Goal: Contribute content: Add original content to the website for others to see

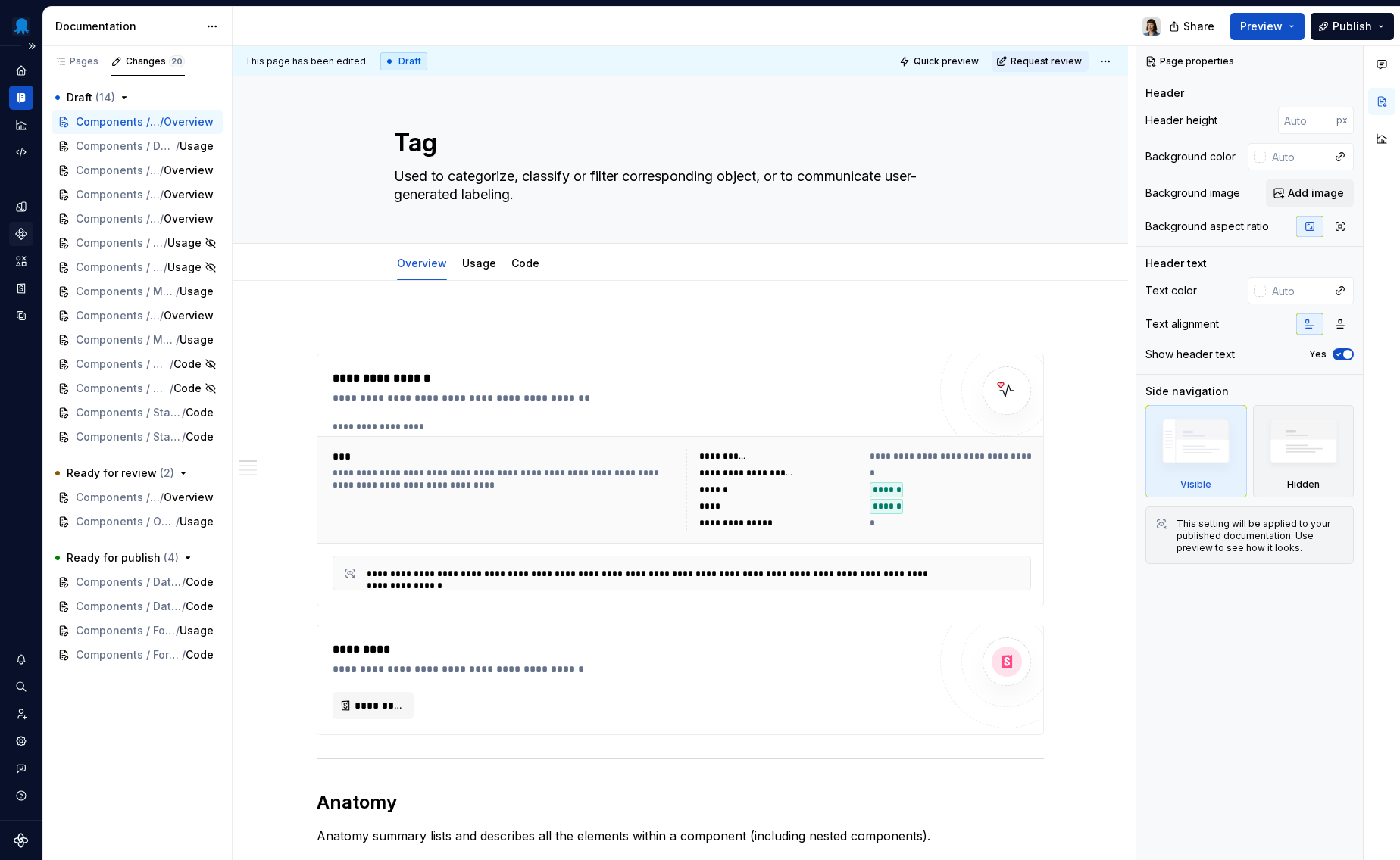
click at [20, 238] on icon "Components" at bounding box center [21, 234] width 10 height 10
type textarea "*"
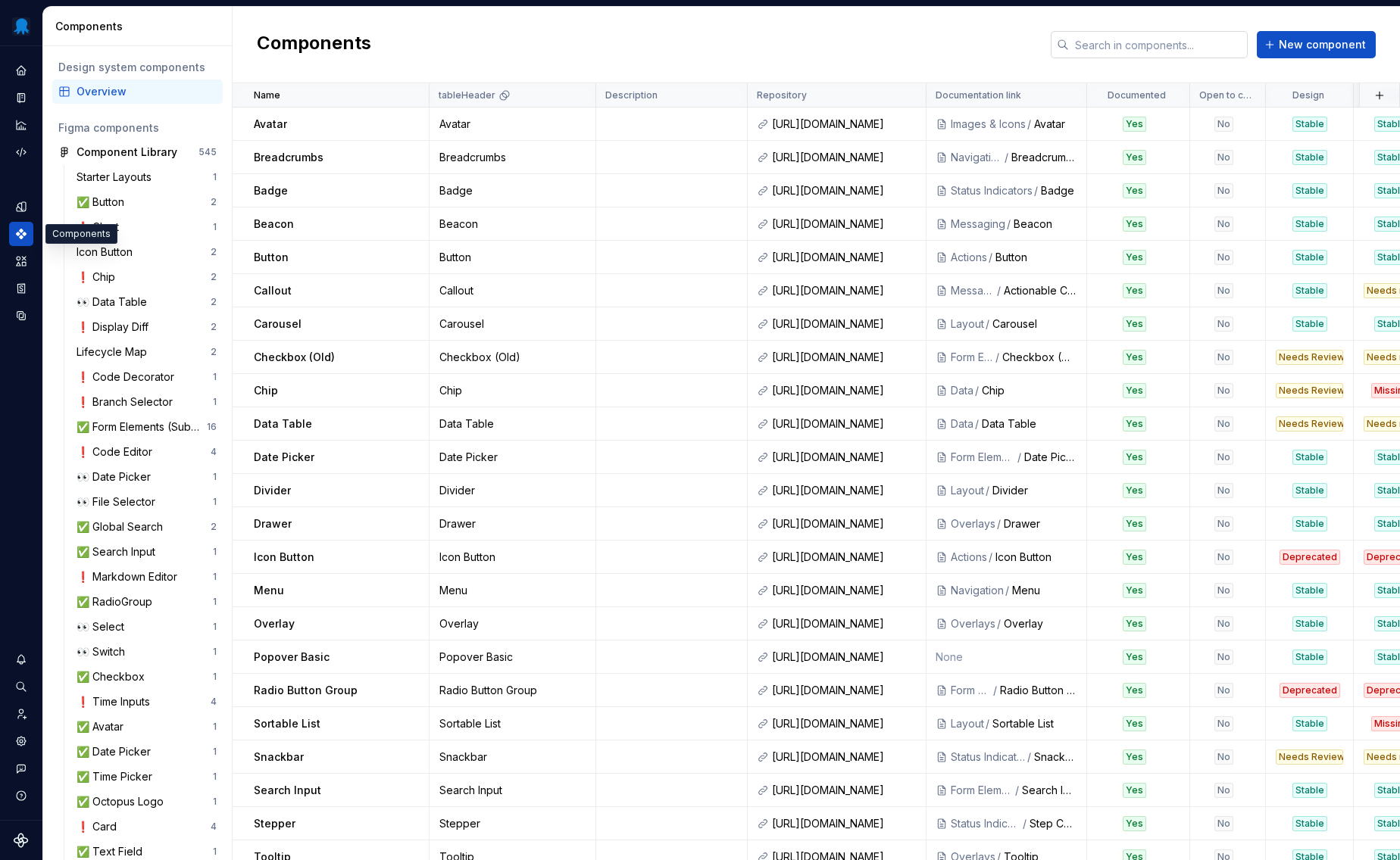
click at [1176, 47] on input "text" at bounding box center [1158, 44] width 179 height 28
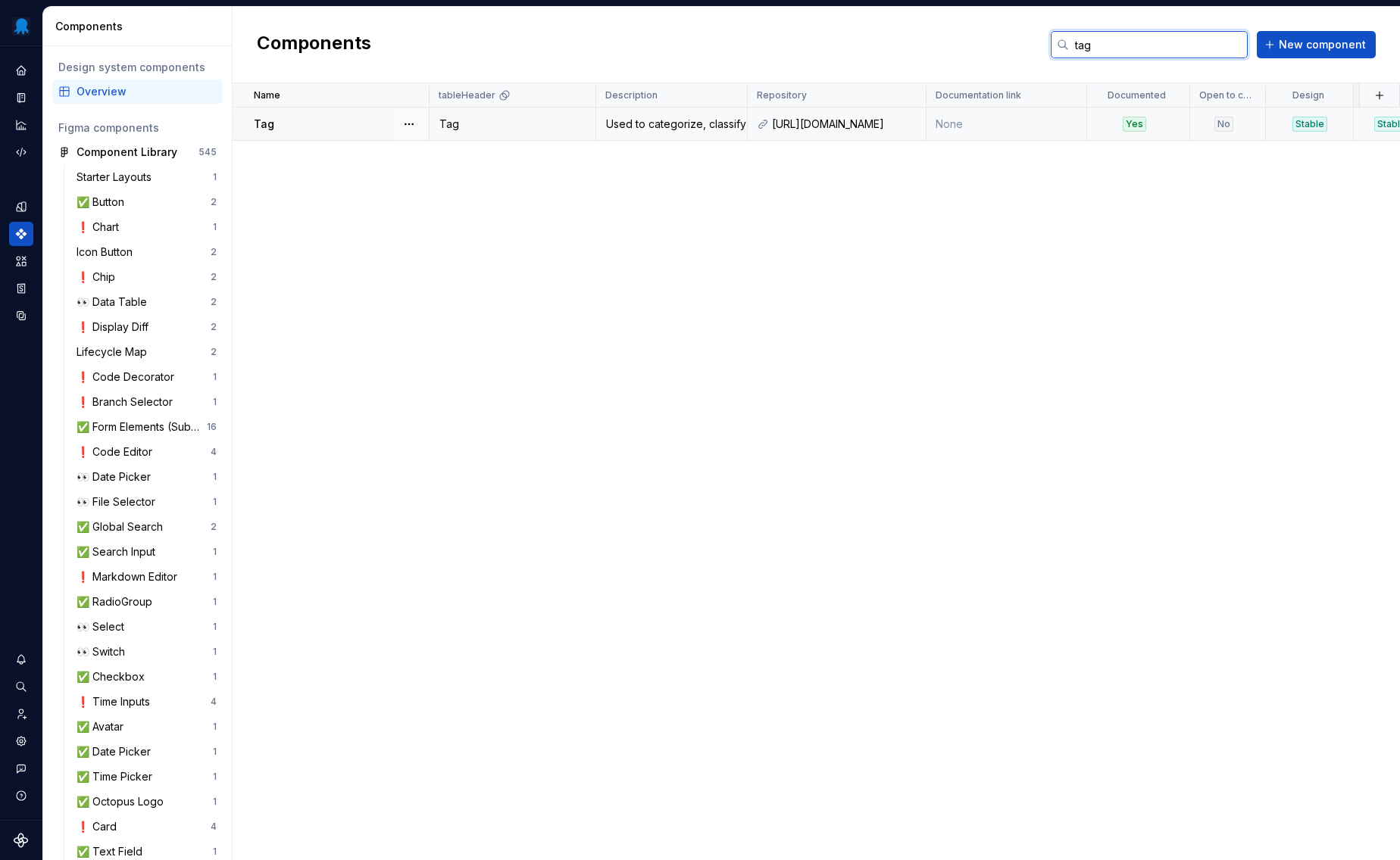
type input "tag"
click at [363, 127] on div "Tag" at bounding box center [341, 124] width 175 height 15
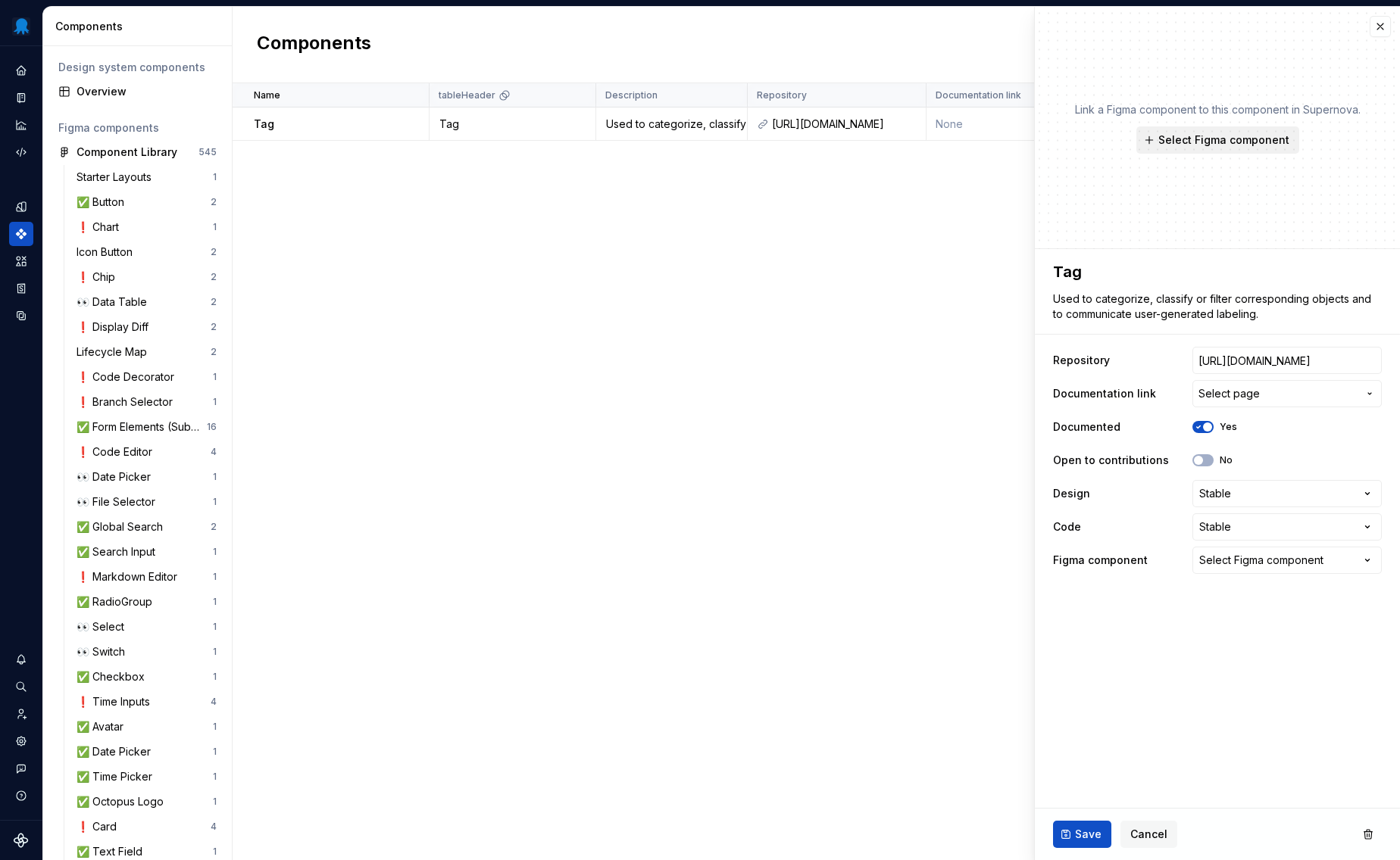
click at [1229, 129] on button "Select Figma component" at bounding box center [1217, 140] width 163 height 28
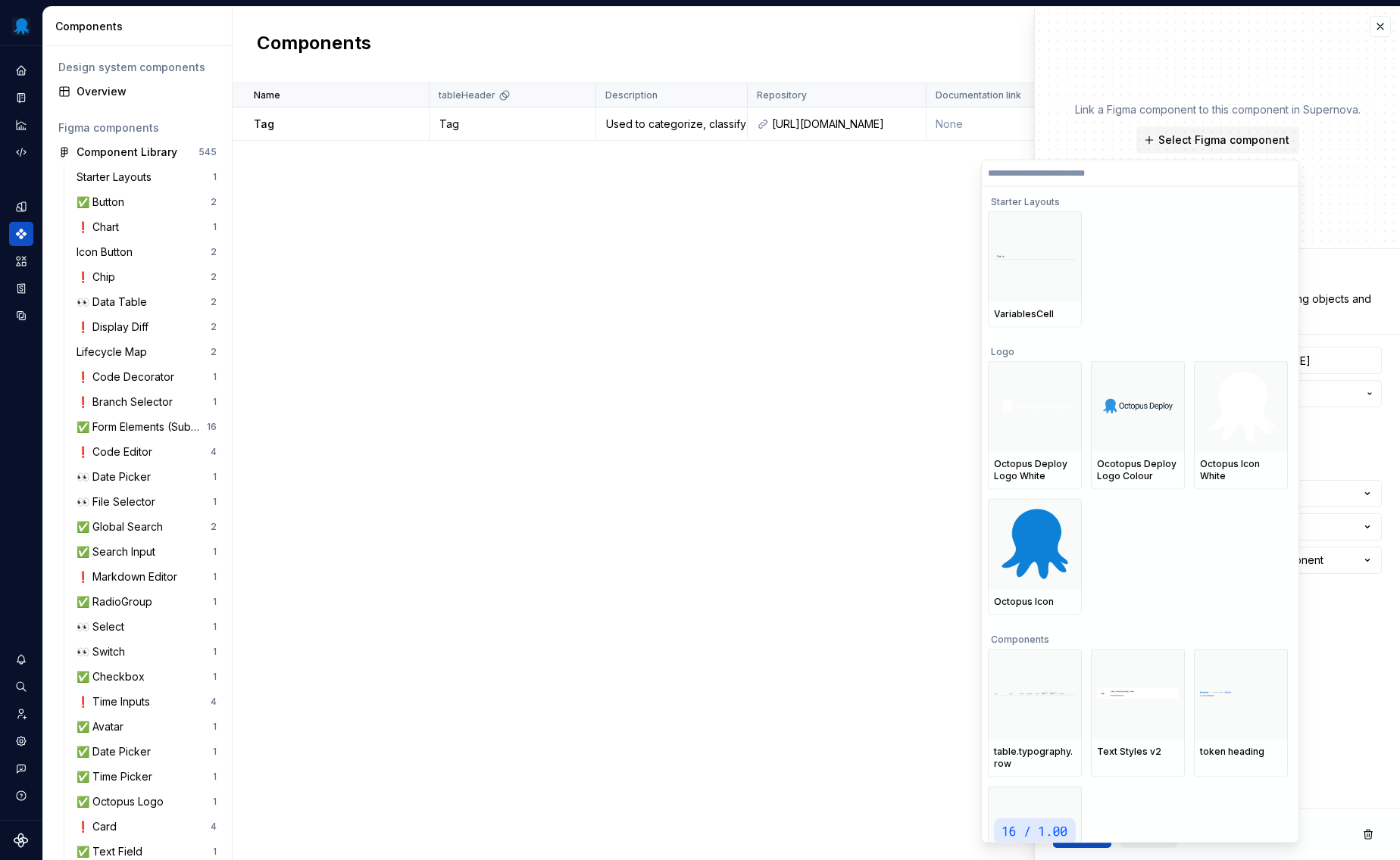
type textarea "*"
type input "*"
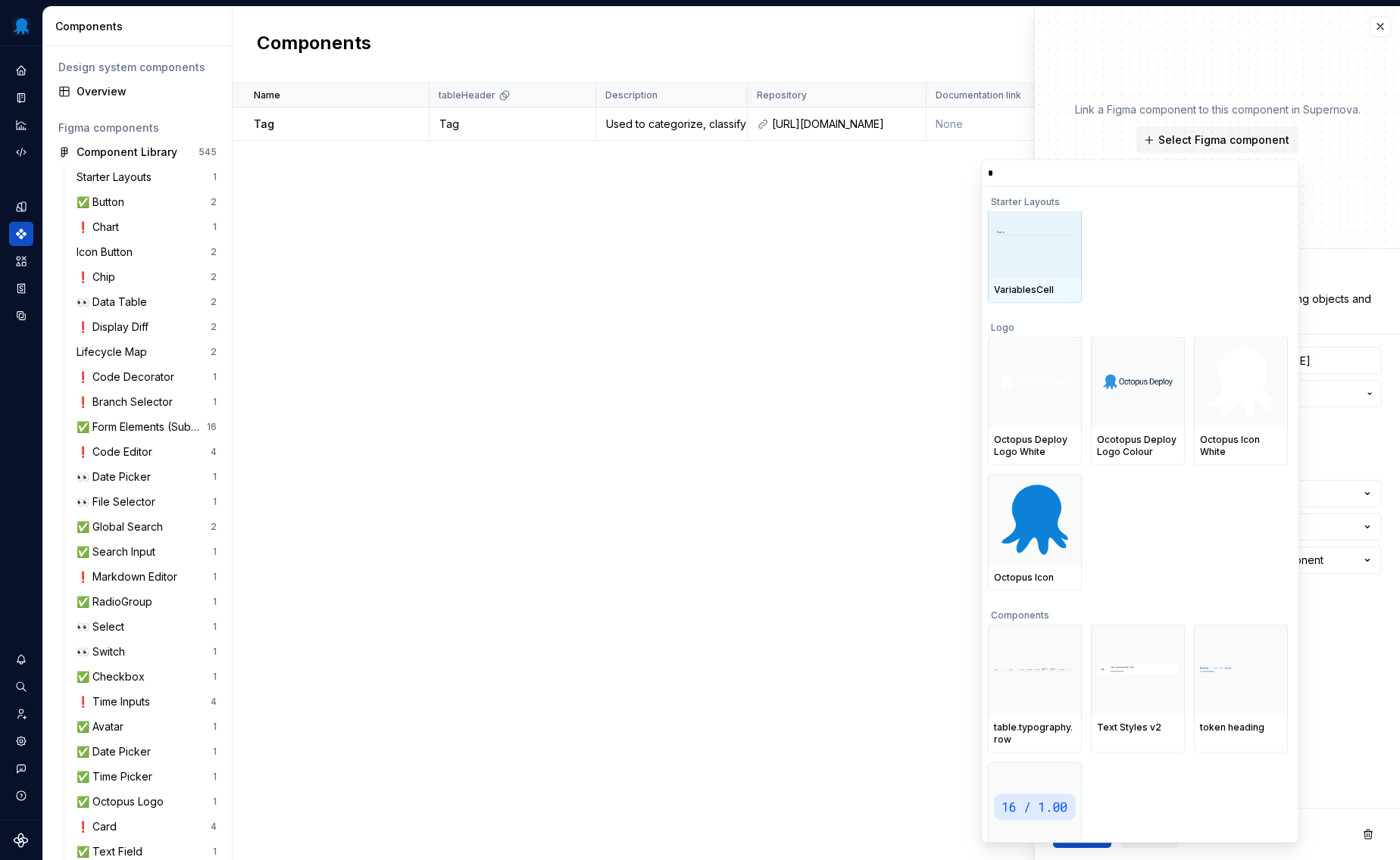
type textarea "*"
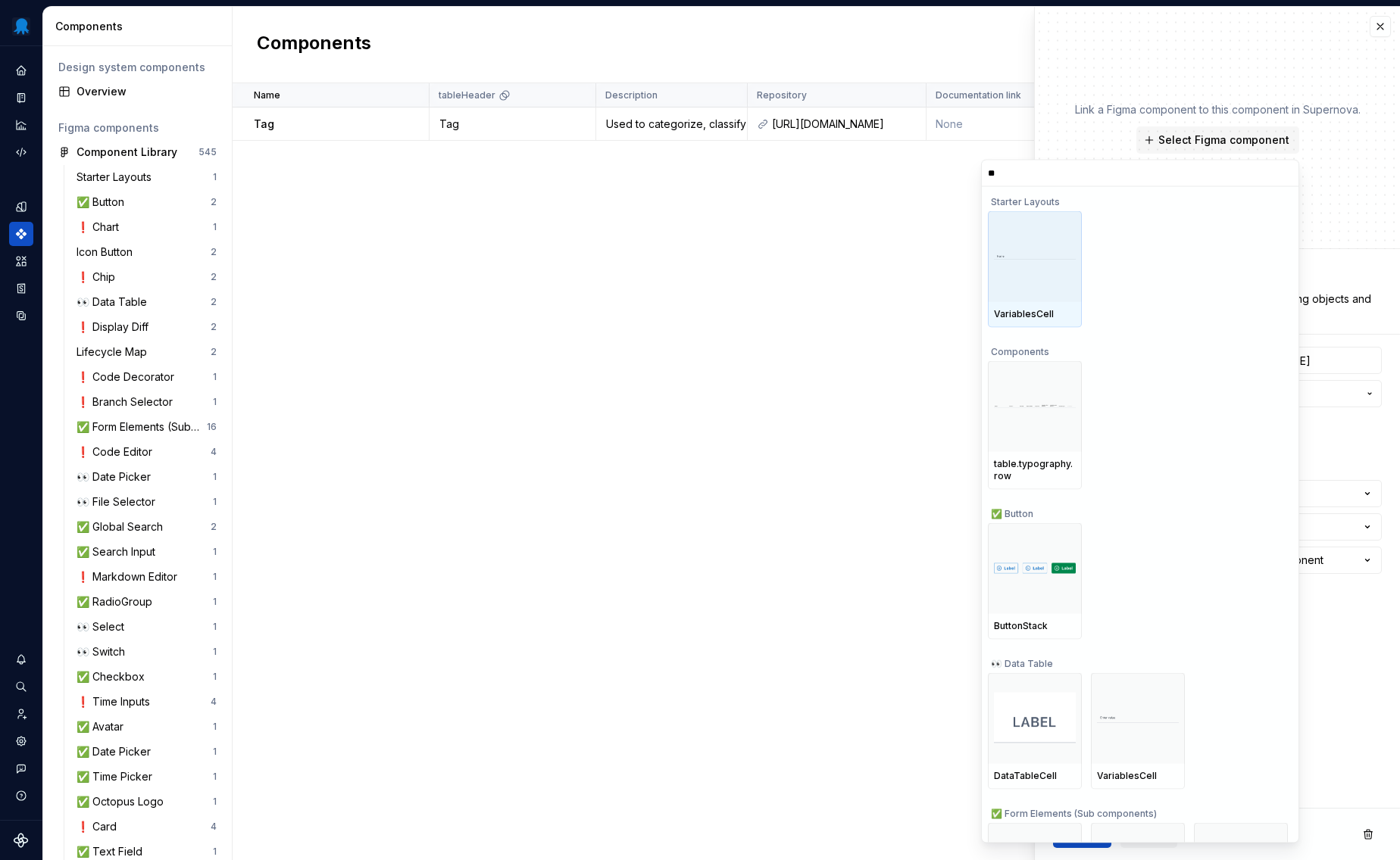
type input "***"
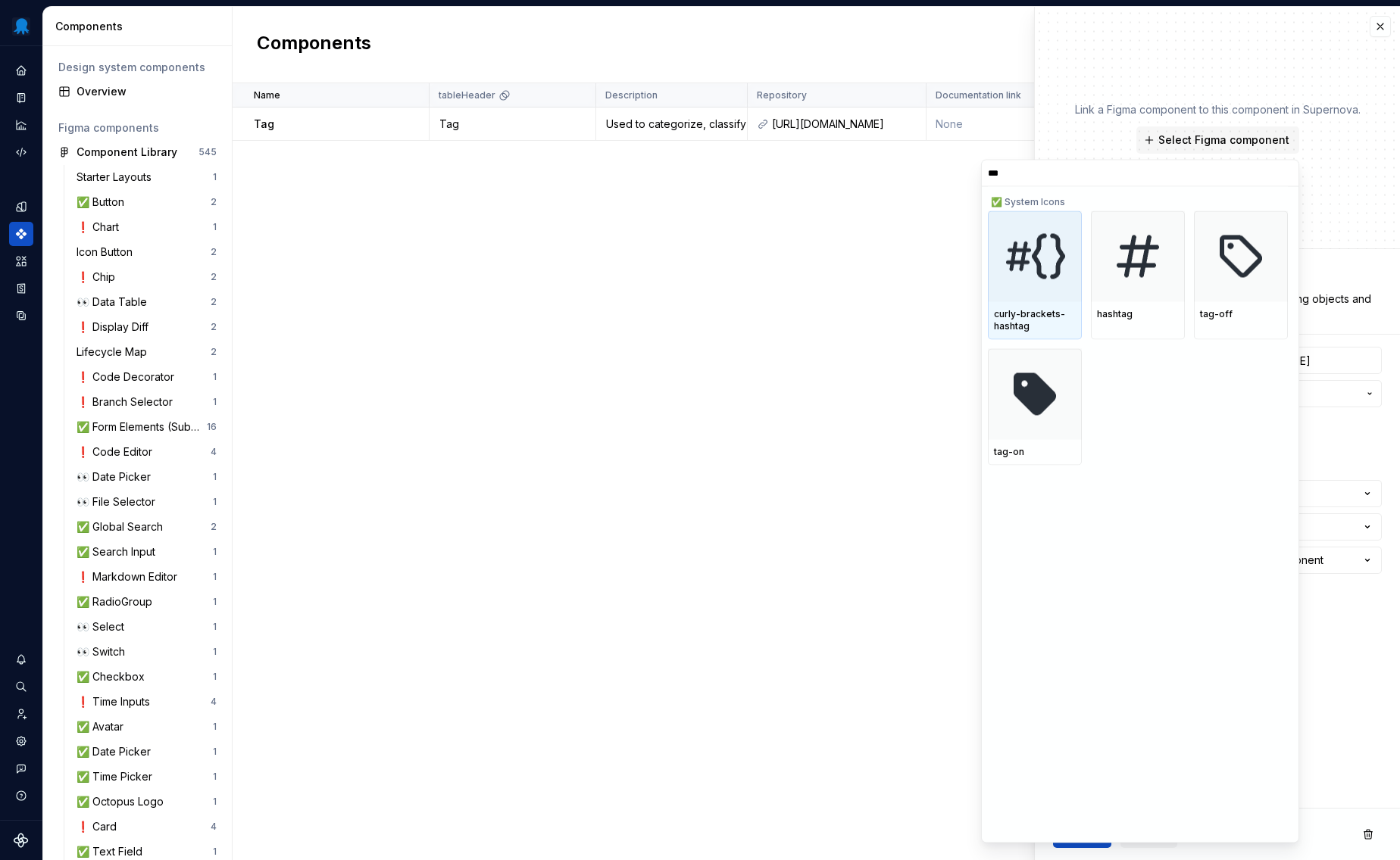
type textarea "*"
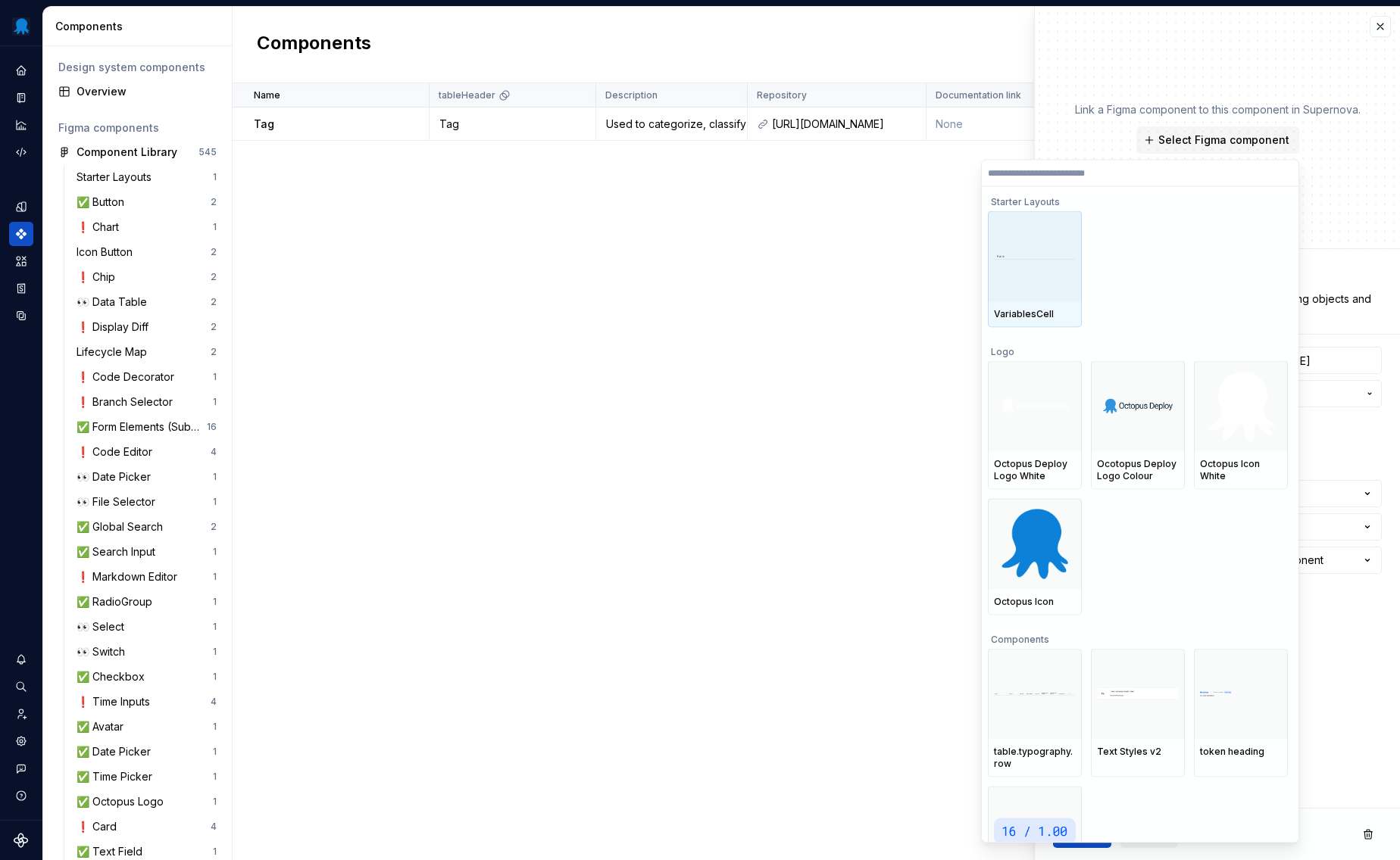
click at [630, 314] on div "Name tableHeader Description Repository Documentation link Documented Open to c…" at bounding box center [816, 471] width 1168 height 777
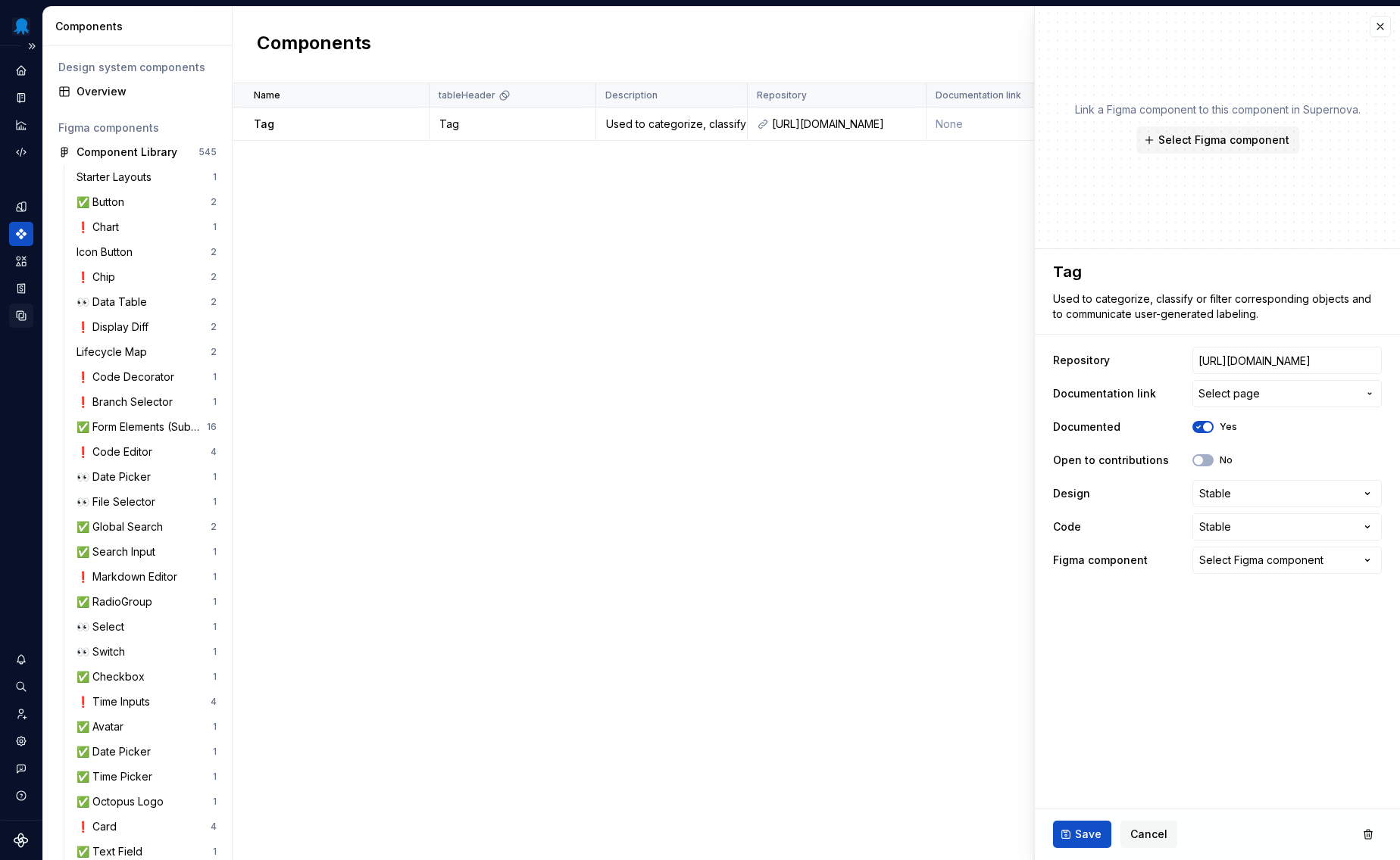
click at [27, 322] on icon "Data sources" at bounding box center [21, 315] width 13 height 13
click at [1245, 140] on span "Select Figma component" at bounding box center [1224, 140] width 131 height 15
type textarea "*"
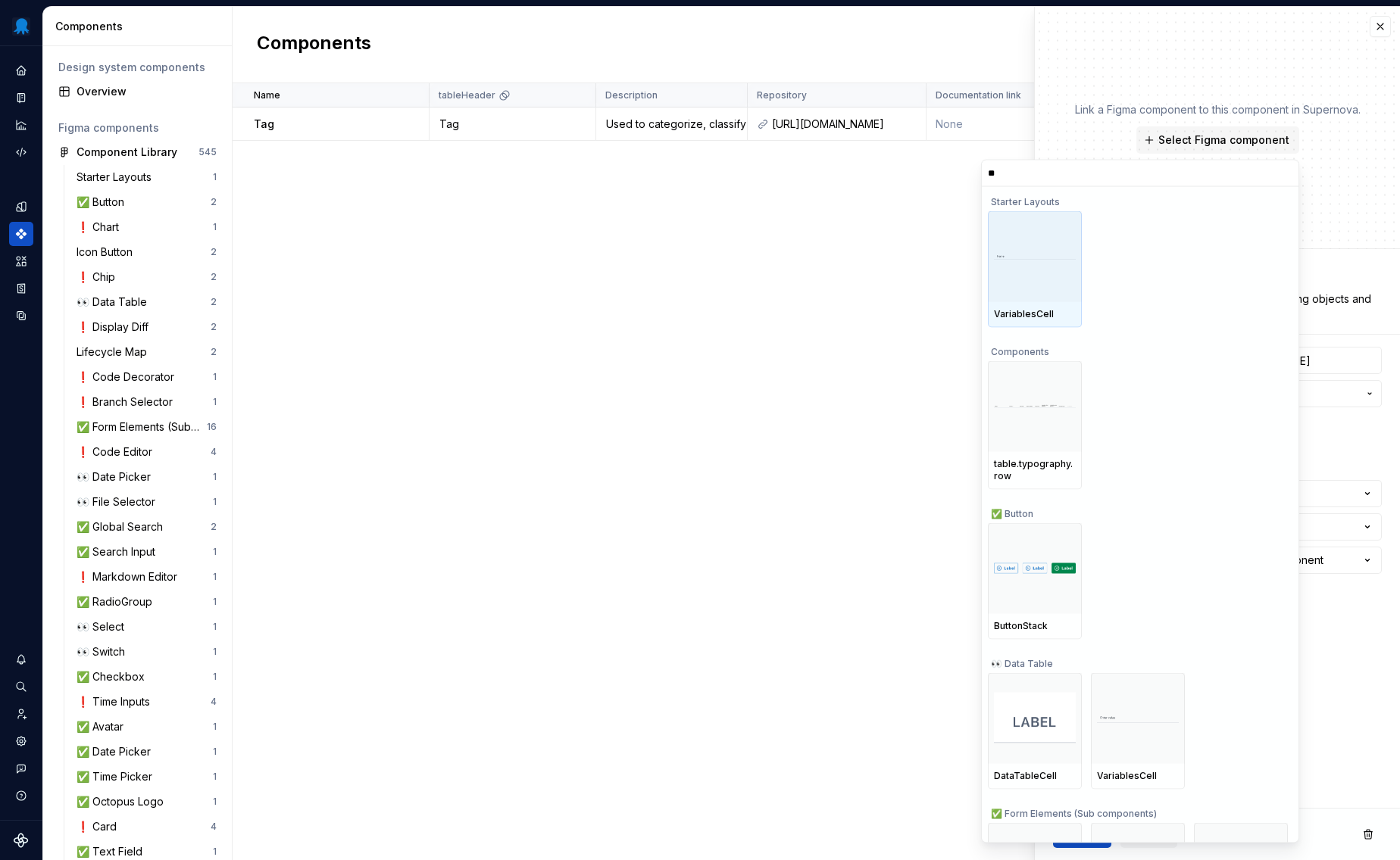
type input "***"
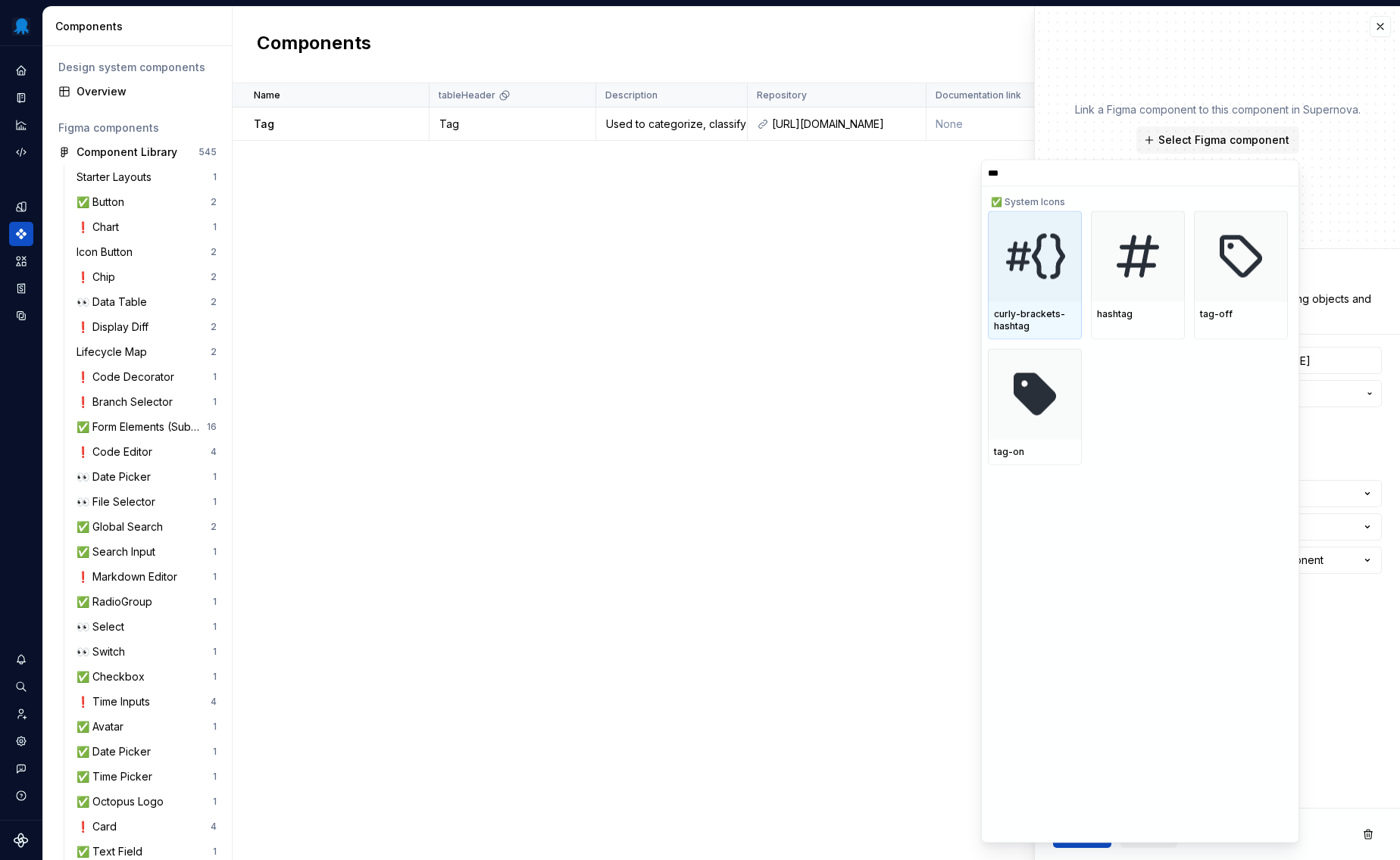
type textarea "*"
click at [794, 259] on div "Name tableHeader Description Repository Documentation link Documented Open to c…" at bounding box center [816, 471] width 1168 height 777
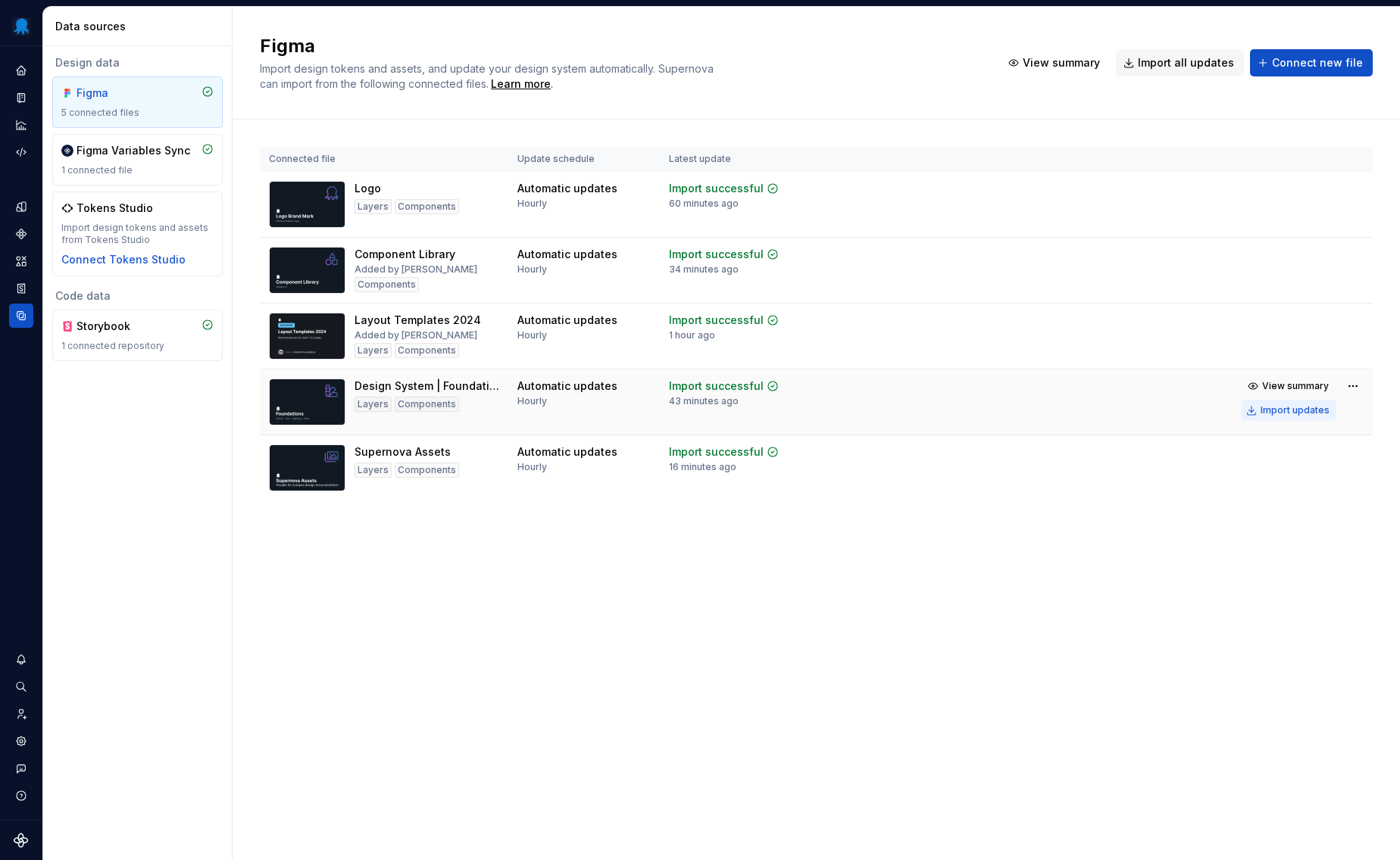
click at [1263, 407] on button "Import updates" at bounding box center [1289, 410] width 95 height 21
click at [1278, 286] on button "Import updates" at bounding box center [1289, 278] width 95 height 21
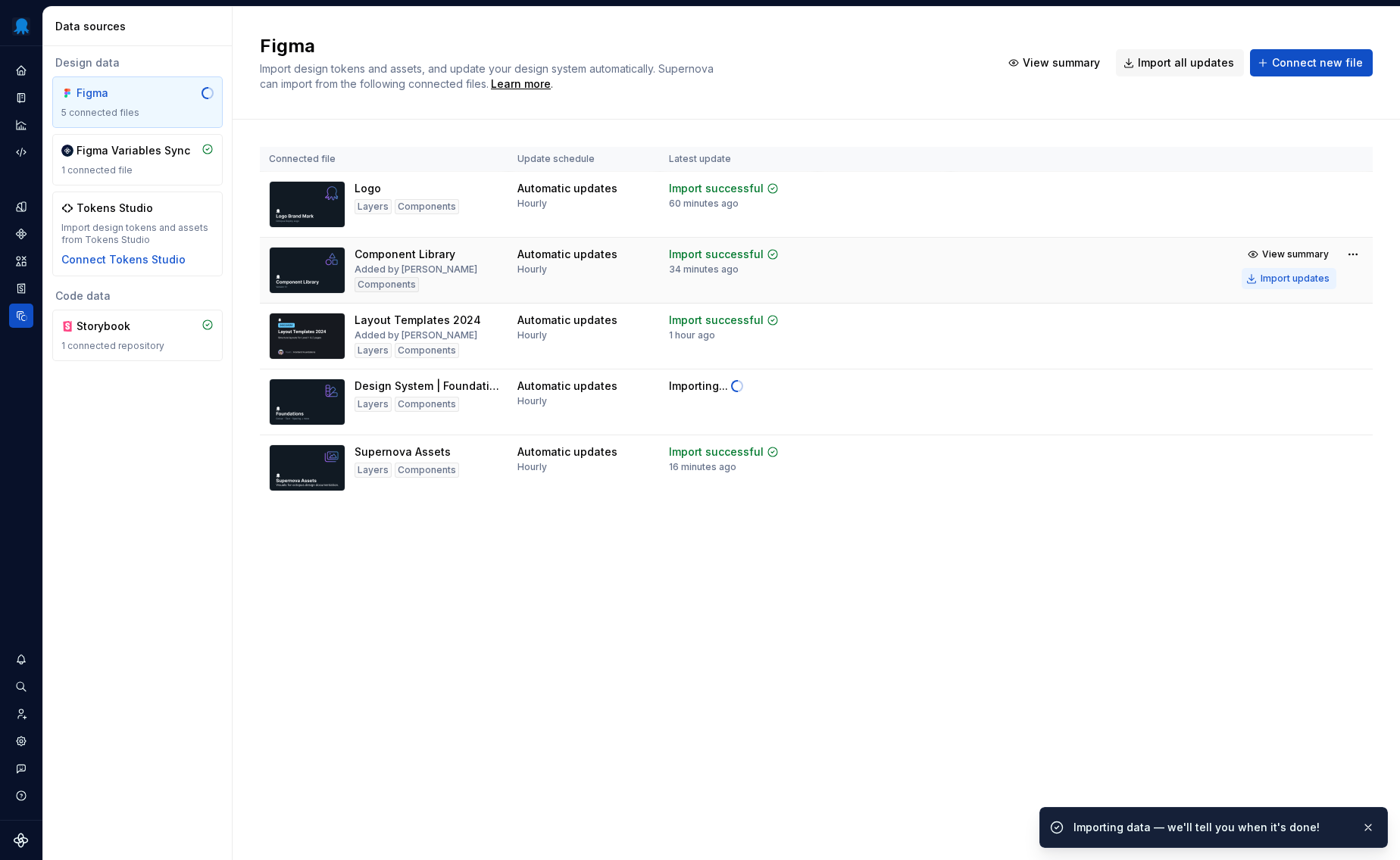
click at [1303, 286] on button "Import updates" at bounding box center [1289, 278] width 95 height 21
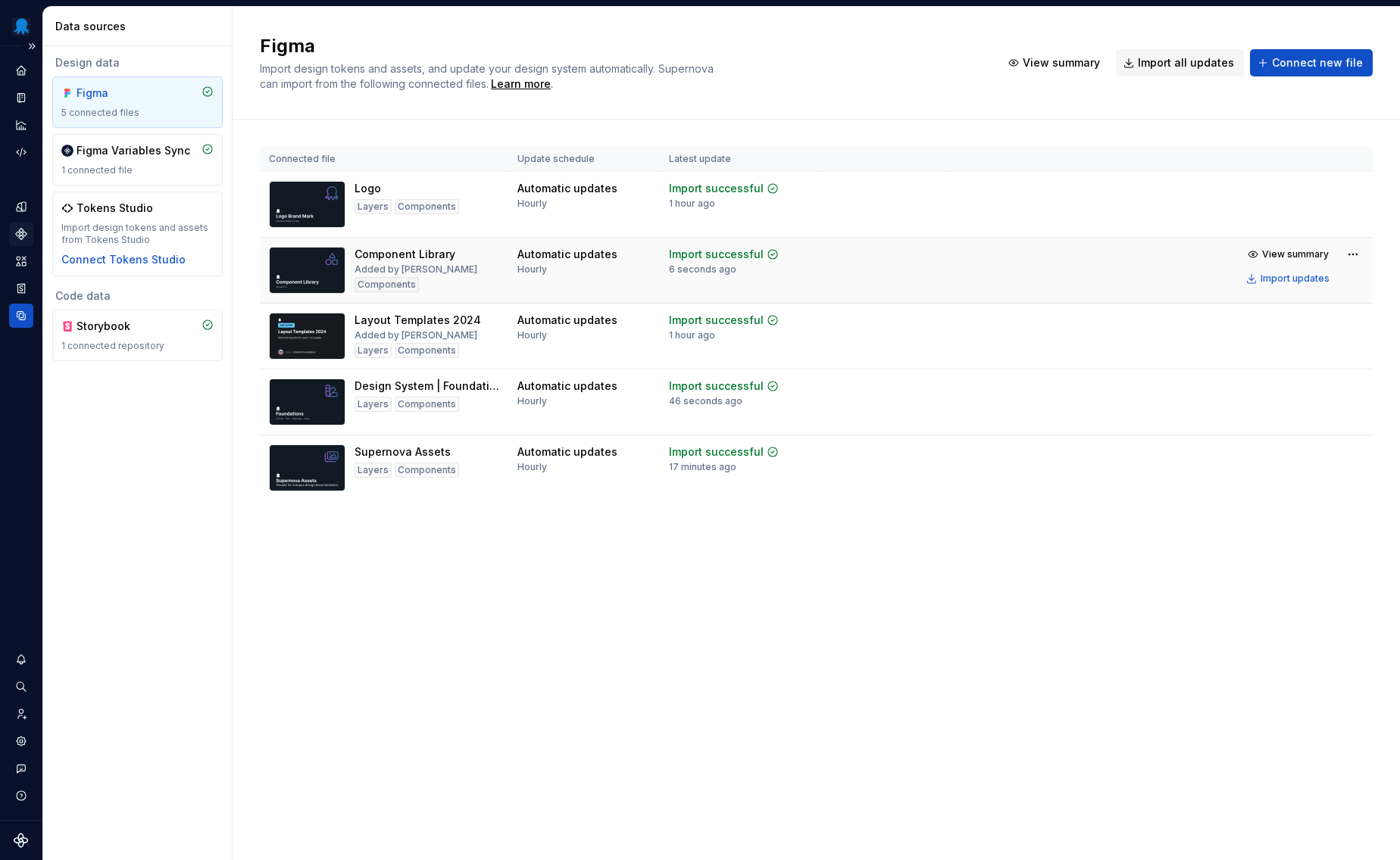
click at [20, 233] on icon "Components" at bounding box center [21, 234] width 10 height 10
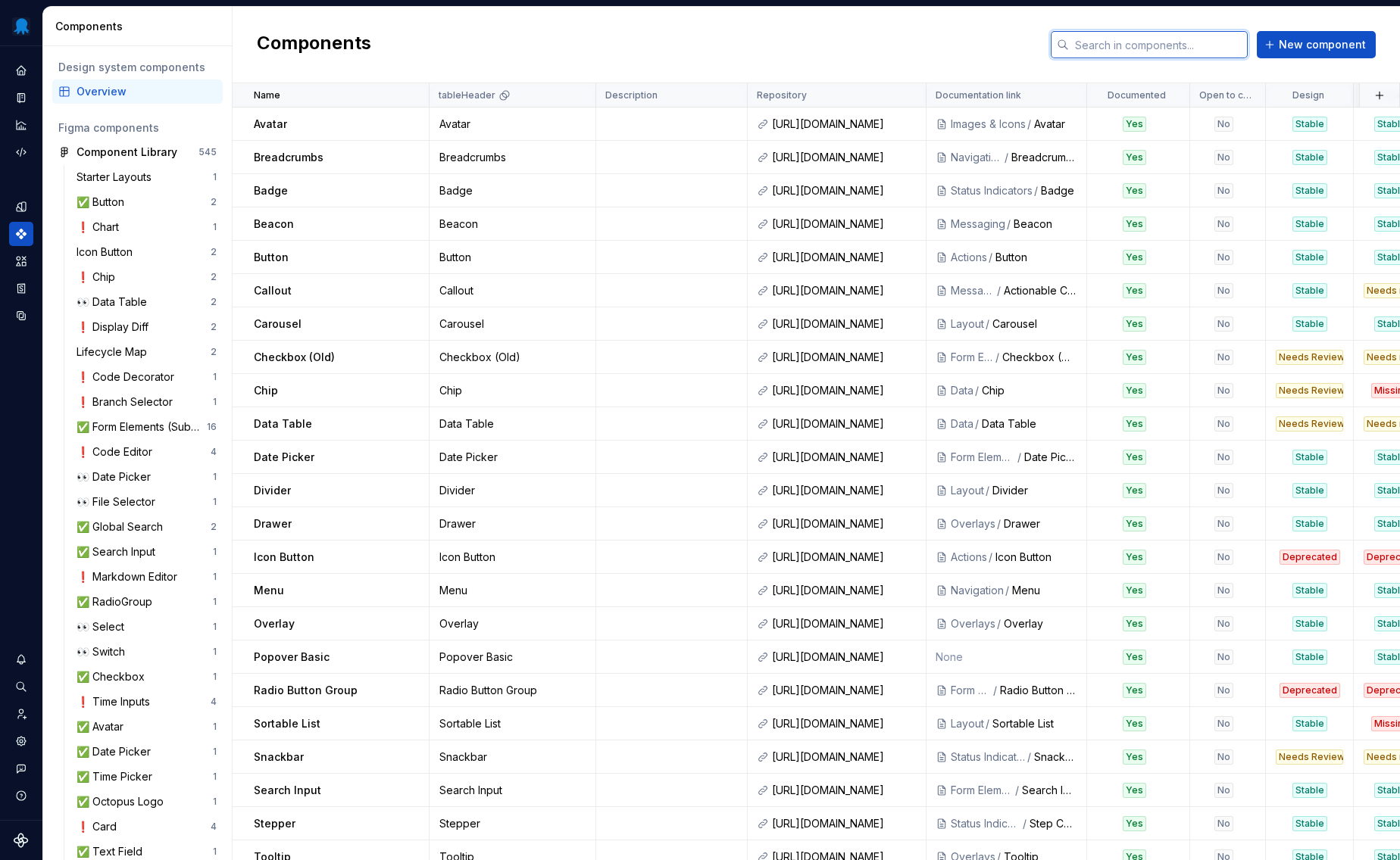
click at [1230, 42] on input "text" at bounding box center [1158, 44] width 179 height 28
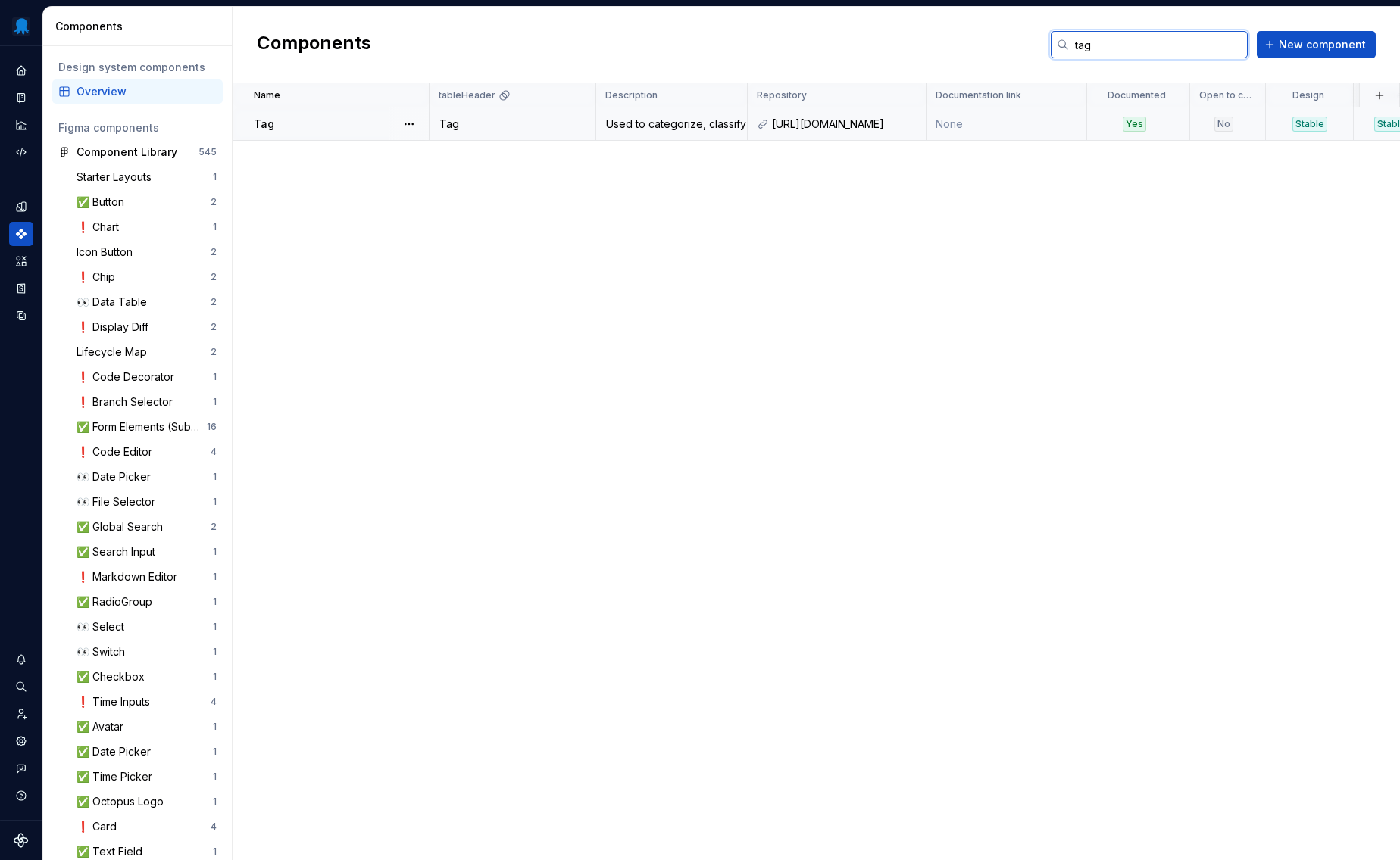
type input "tag"
click at [661, 130] on div "Used to categorize, classify or filter corresponding objects and to communicate…" at bounding box center [672, 124] width 149 height 15
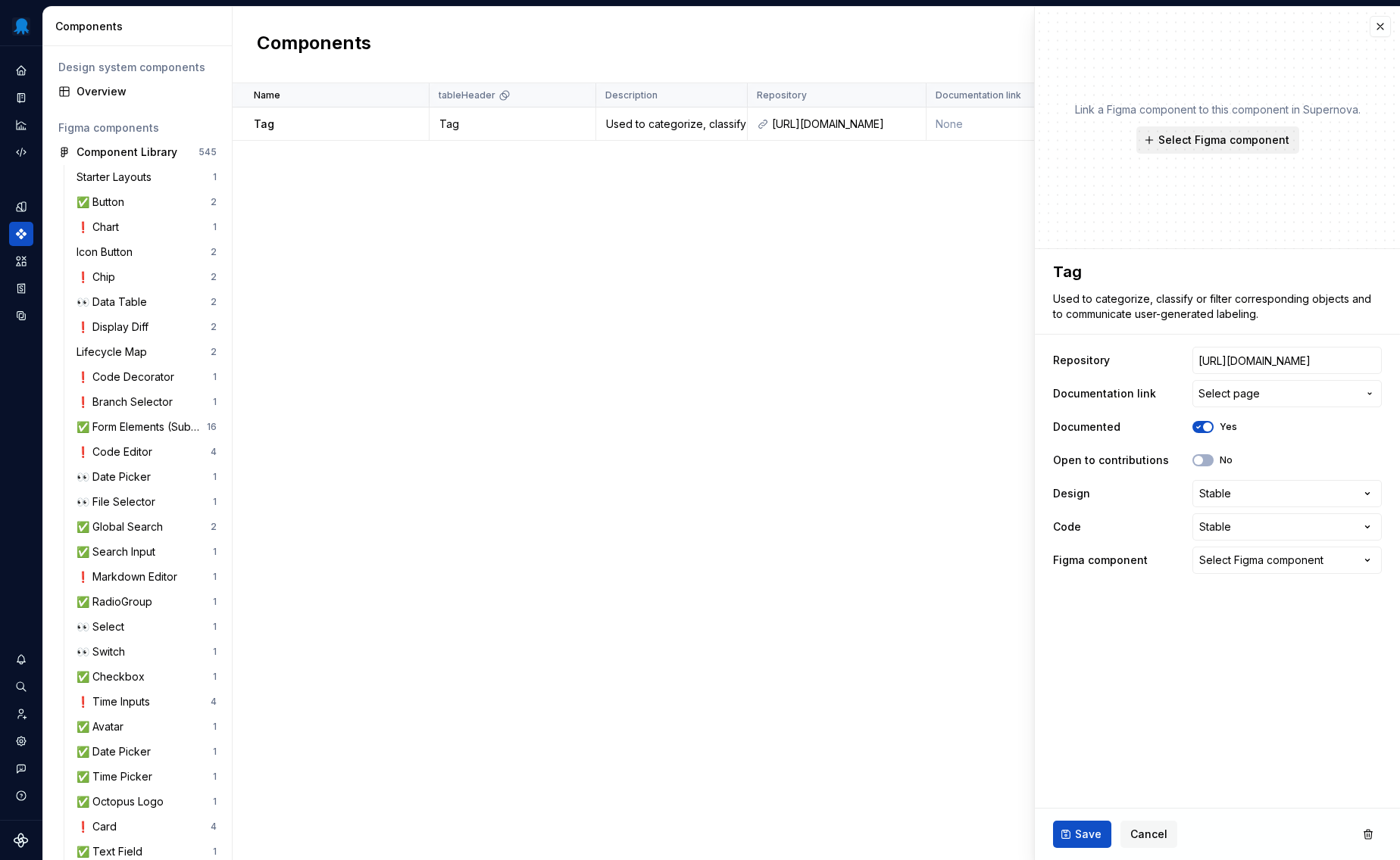
click at [1203, 143] on span "Select Figma component" at bounding box center [1224, 140] width 131 height 15
type textarea "*"
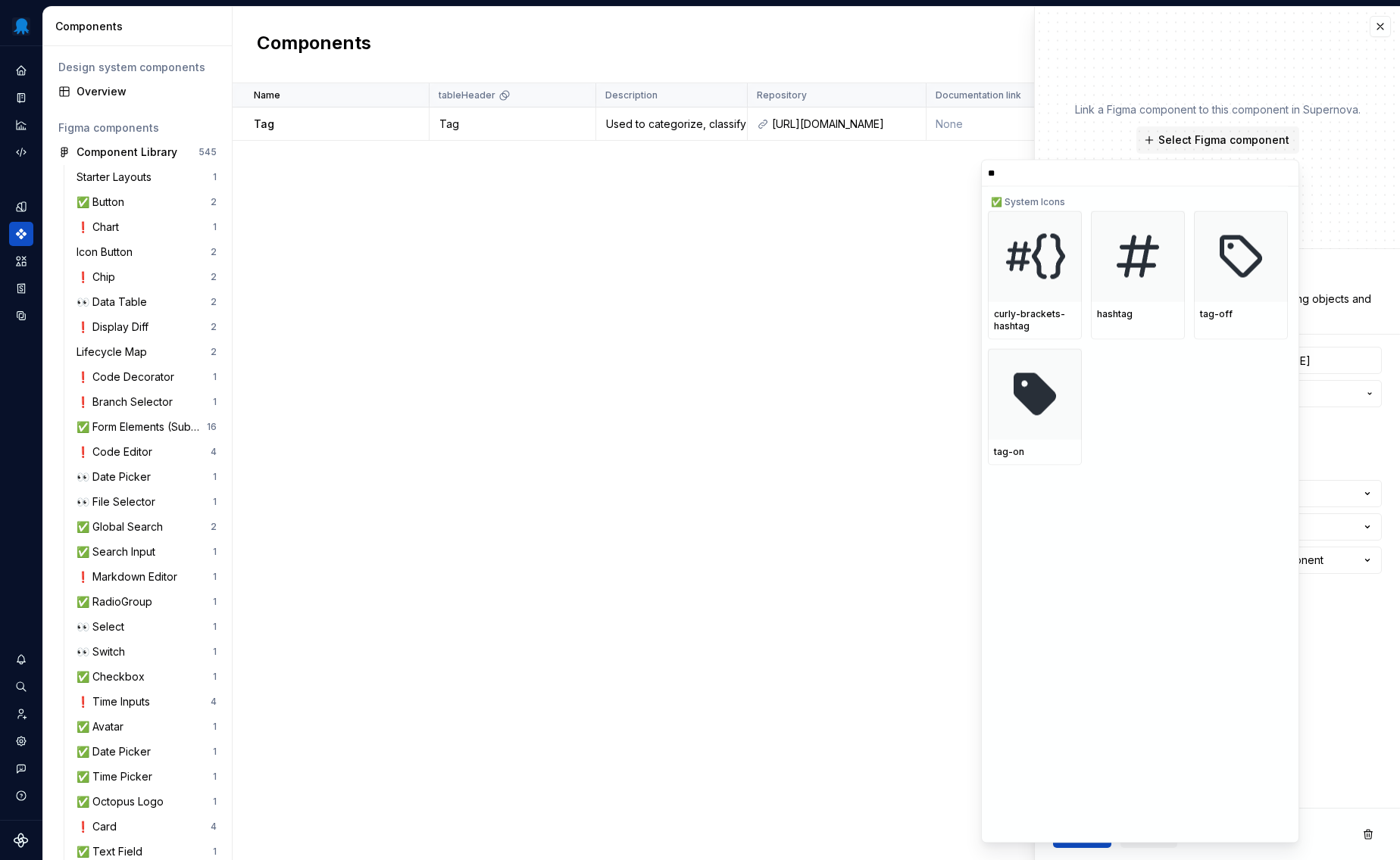
type input "*"
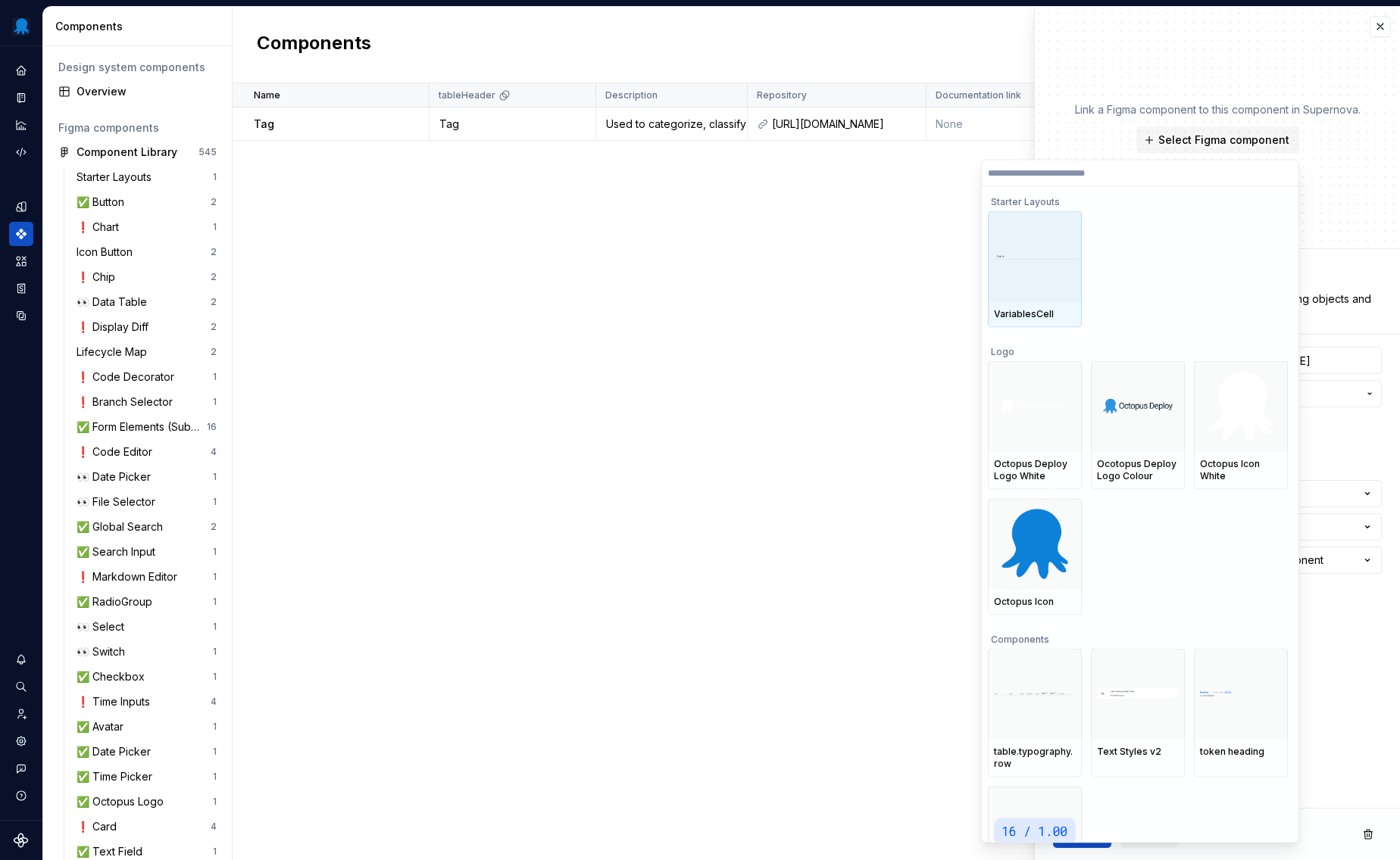
type textarea "*"
type input "***"
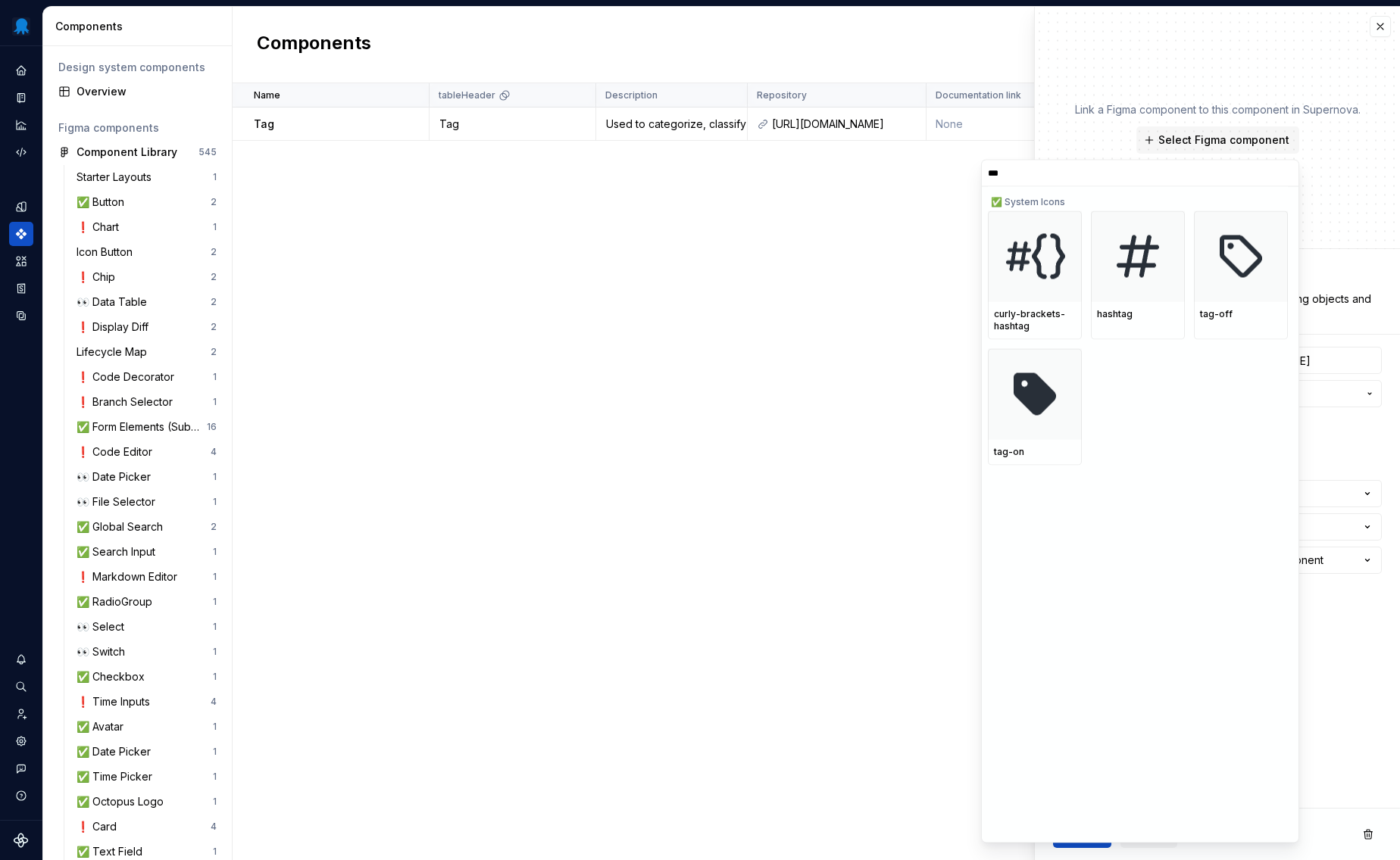
type textarea "*"
click at [663, 384] on div "Name tableHeader Description Repository Documentation link Documented Open to c…" at bounding box center [816, 471] width 1168 height 777
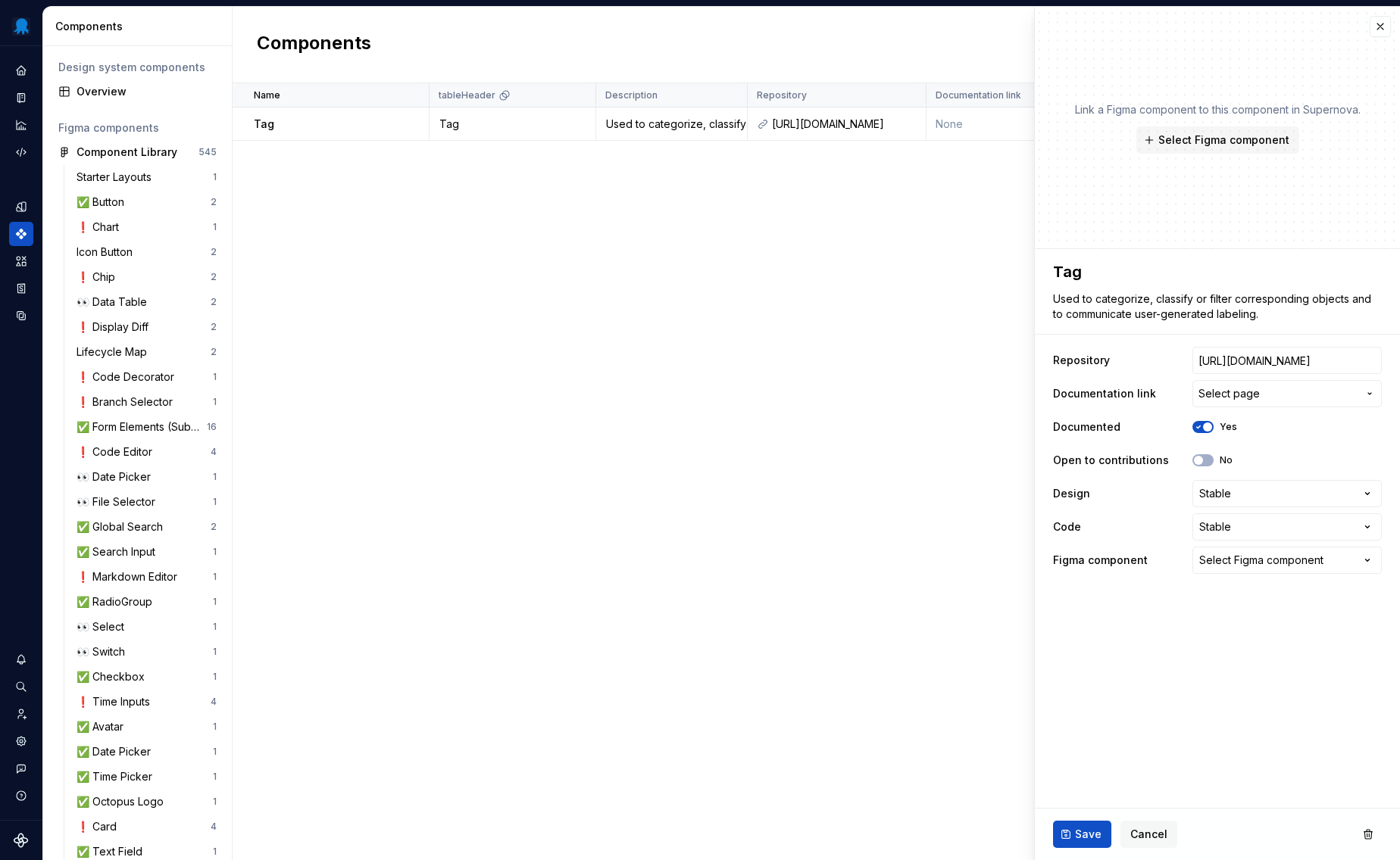
click at [663, 383] on div "Name tableHeader Description Repository Documentation link Documented Open to c…" at bounding box center [816, 471] width 1168 height 777
click at [17, 319] on icon "Data sources" at bounding box center [21, 315] width 13 height 13
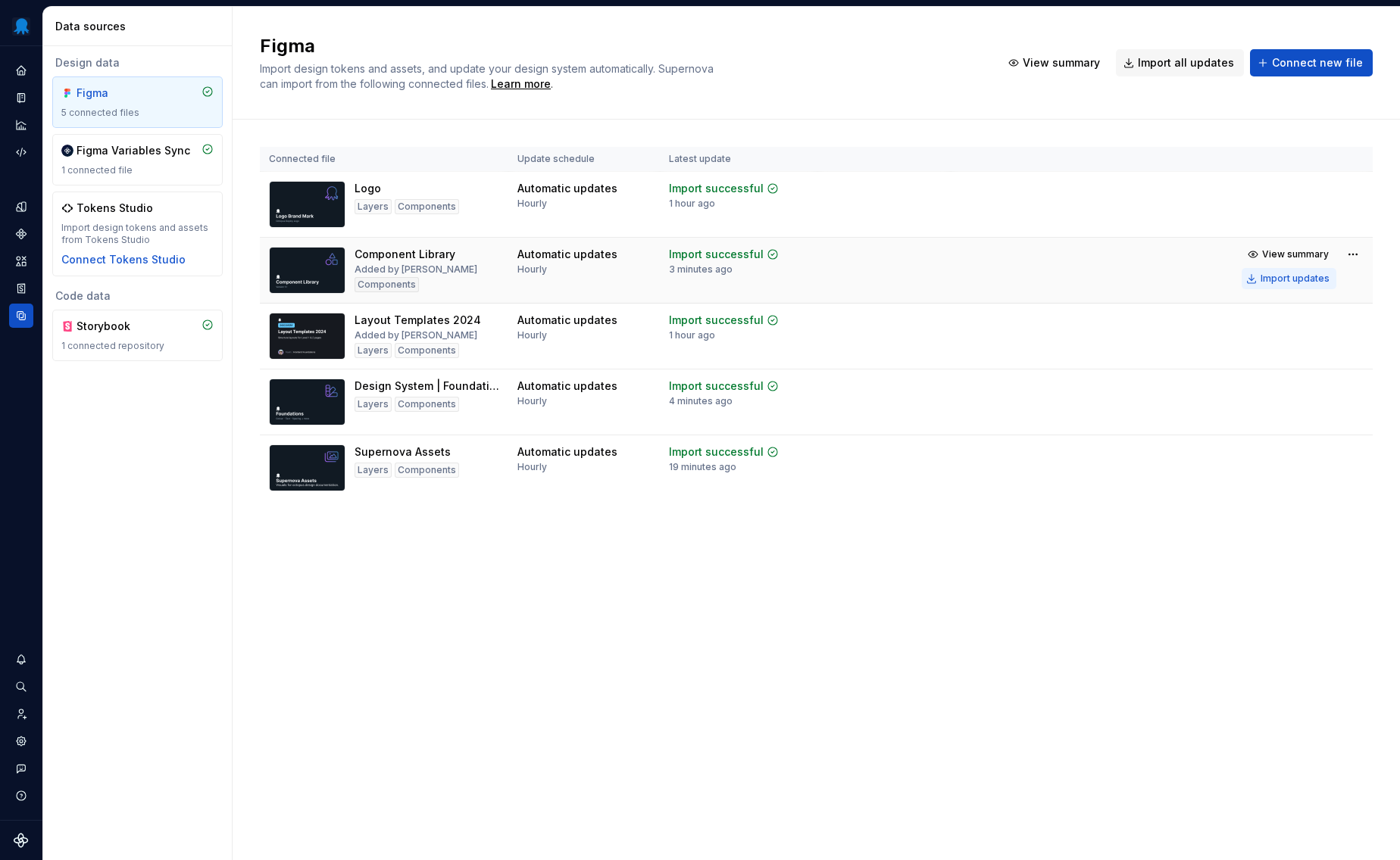
click at [1284, 278] on div "Import updates" at bounding box center [1295, 278] width 69 height 12
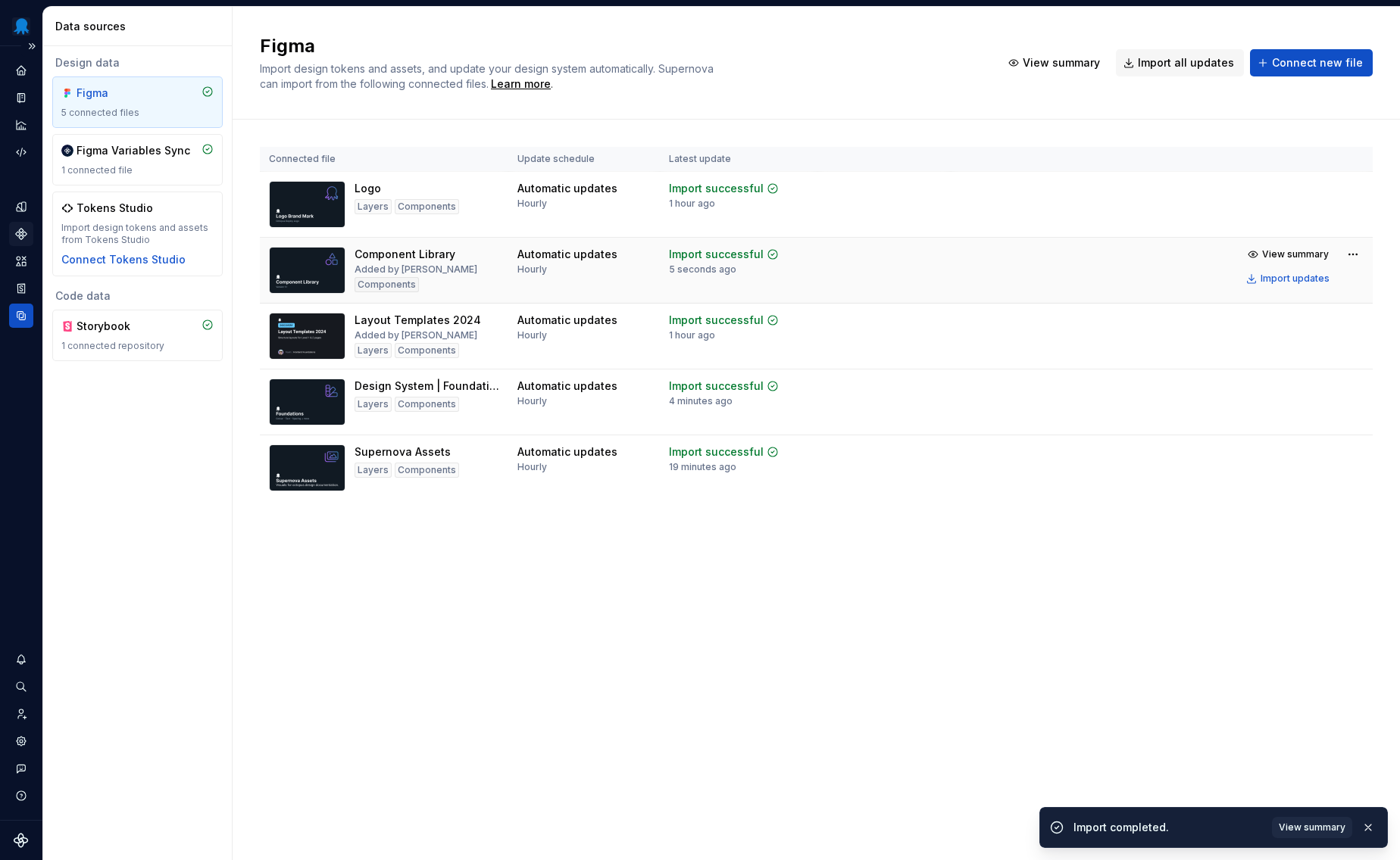
click at [21, 237] on icon "Components" at bounding box center [21, 234] width 9 height 9
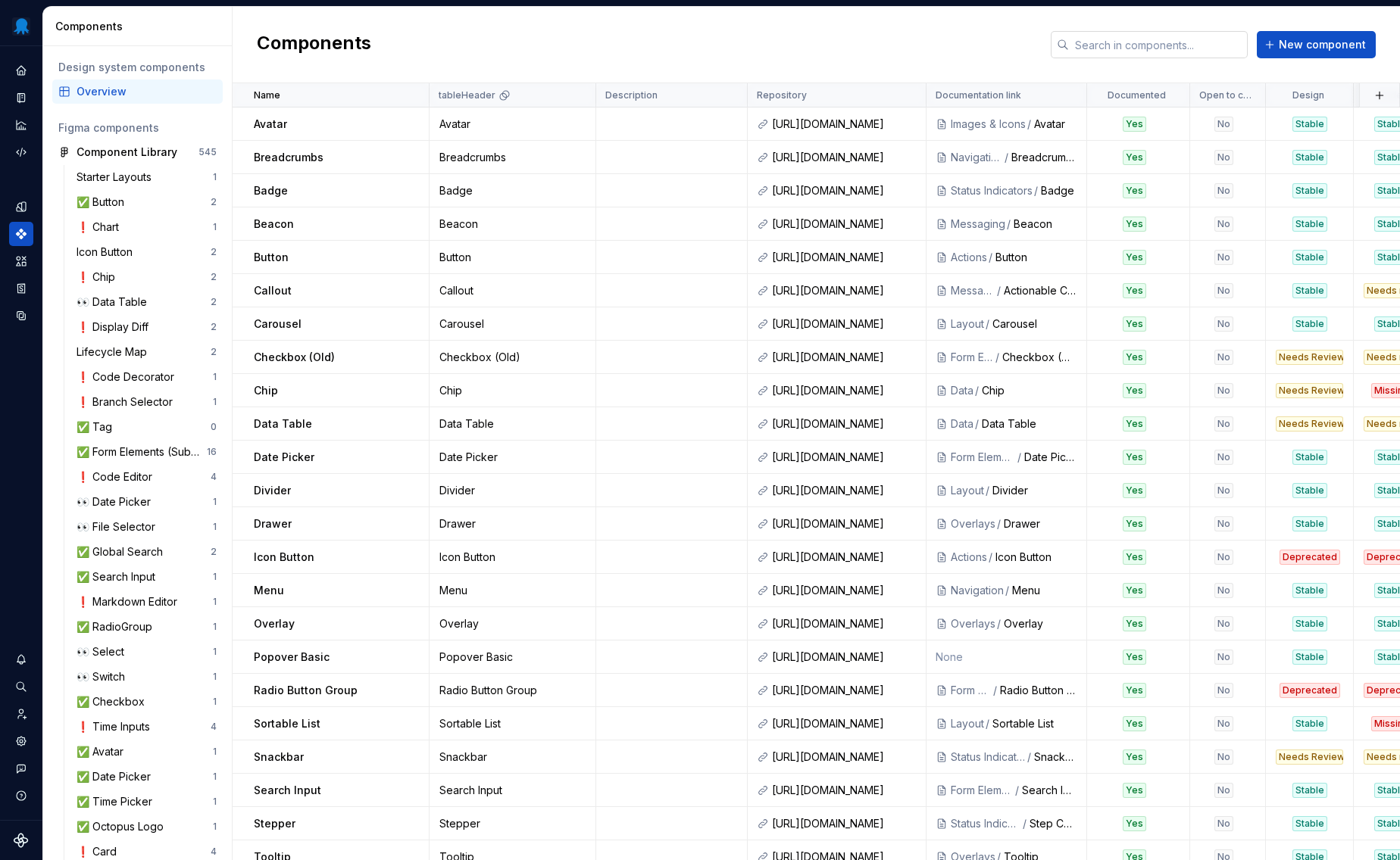
click at [1115, 46] on input "text" at bounding box center [1158, 44] width 179 height 28
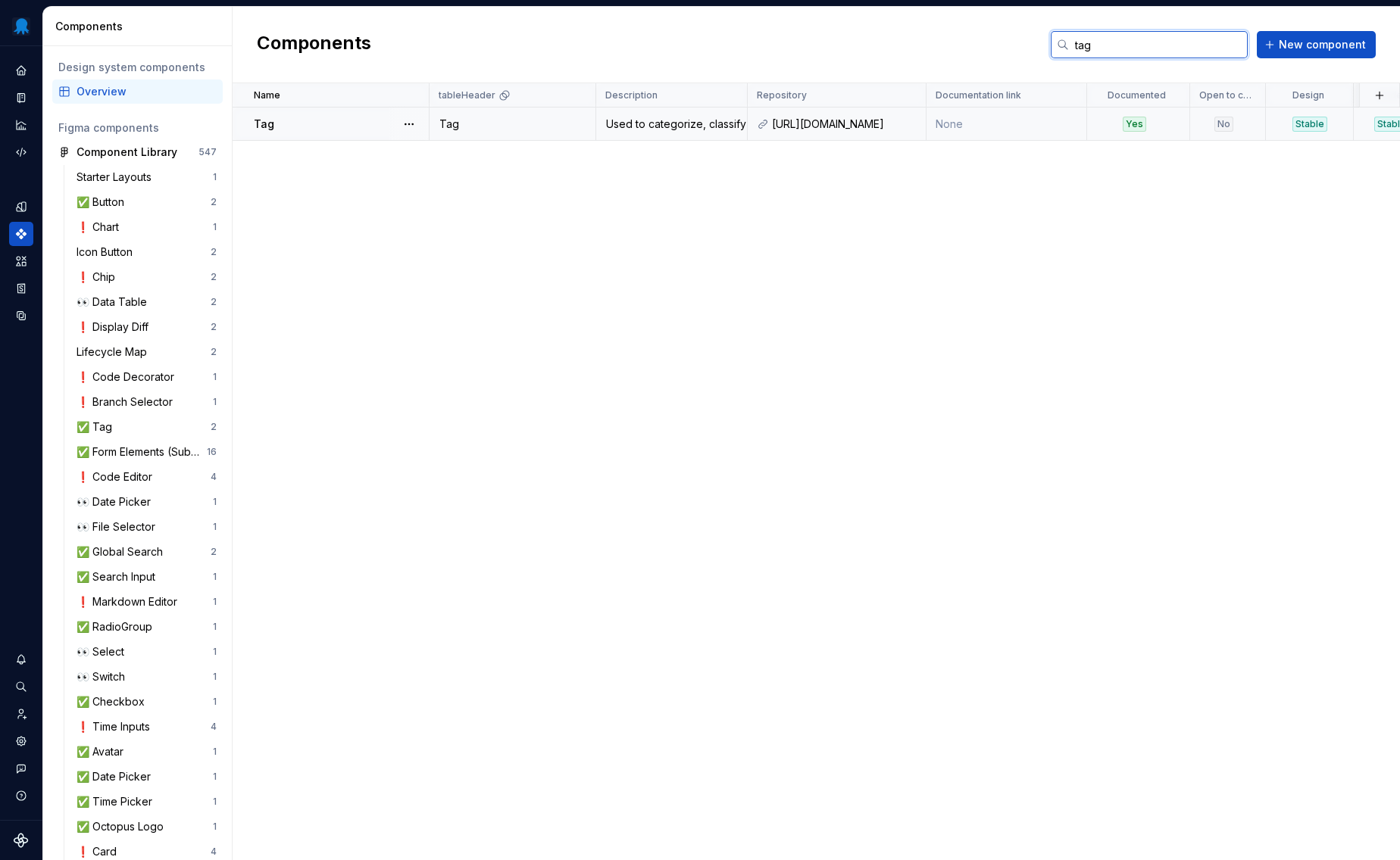
type input "tag"
click at [540, 128] on div "Tag" at bounding box center [513, 124] width 164 height 15
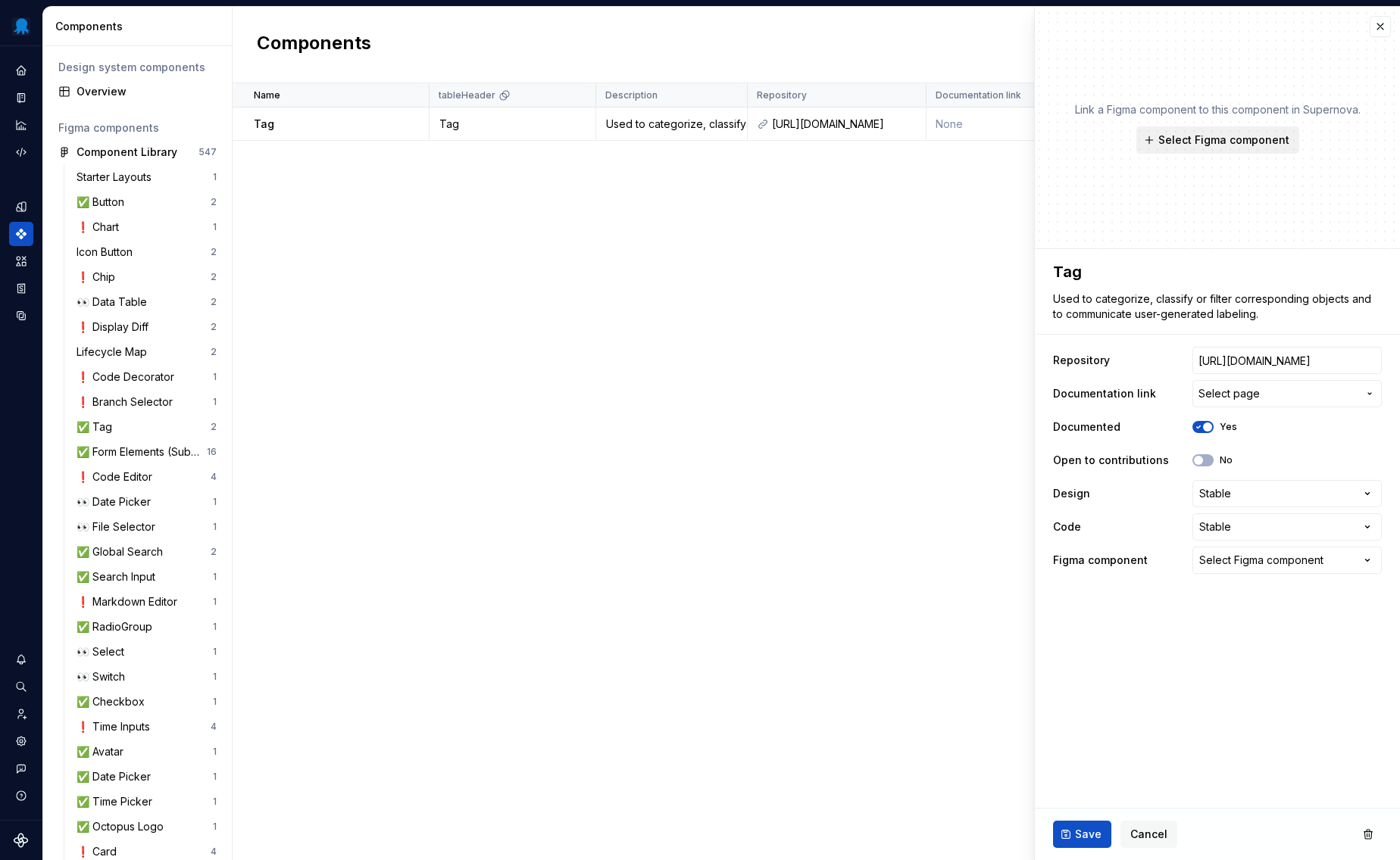
click at [1217, 134] on span "Select Figma component" at bounding box center [1224, 140] width 131 height 15
type textarea "*"
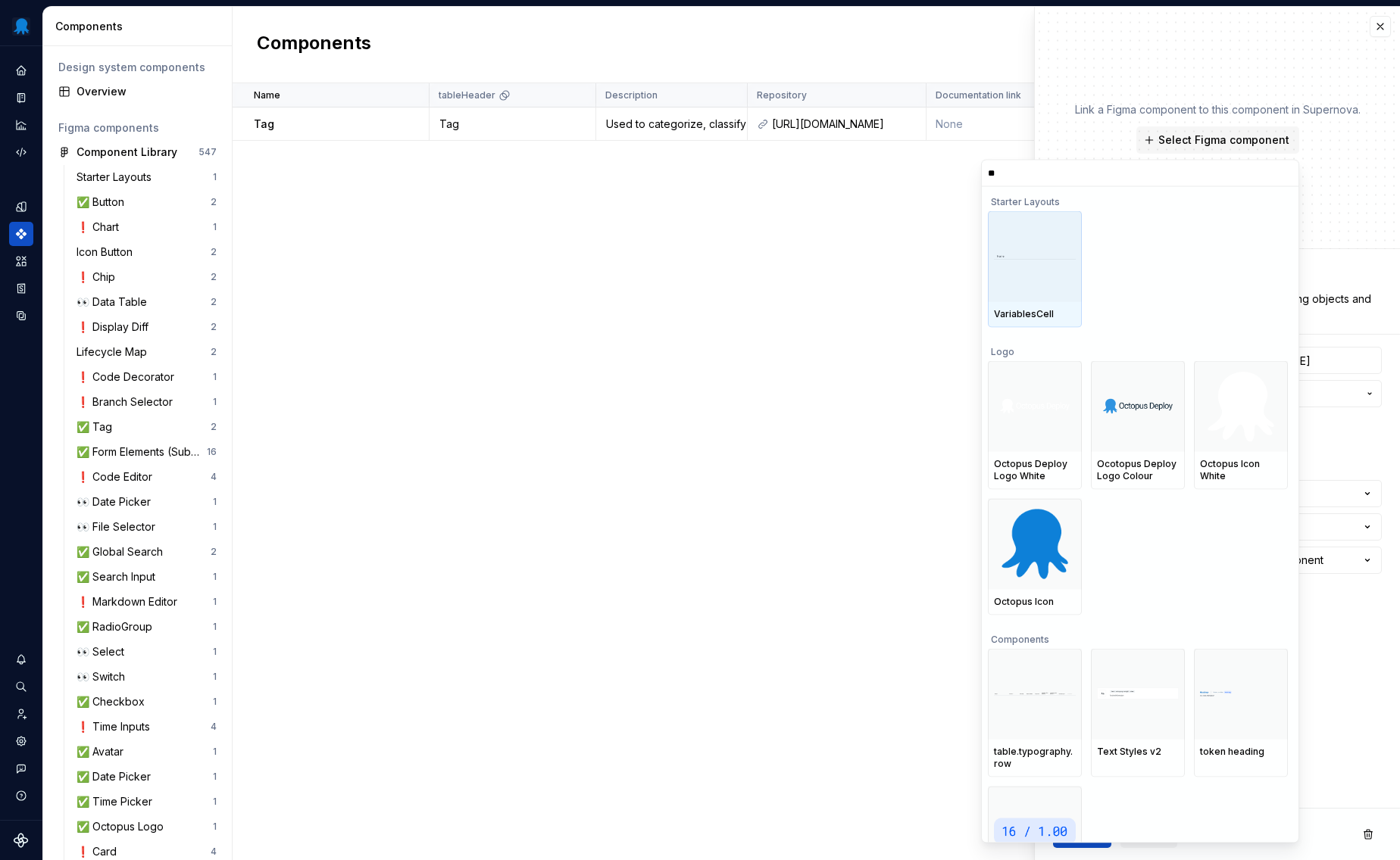
type input "***"
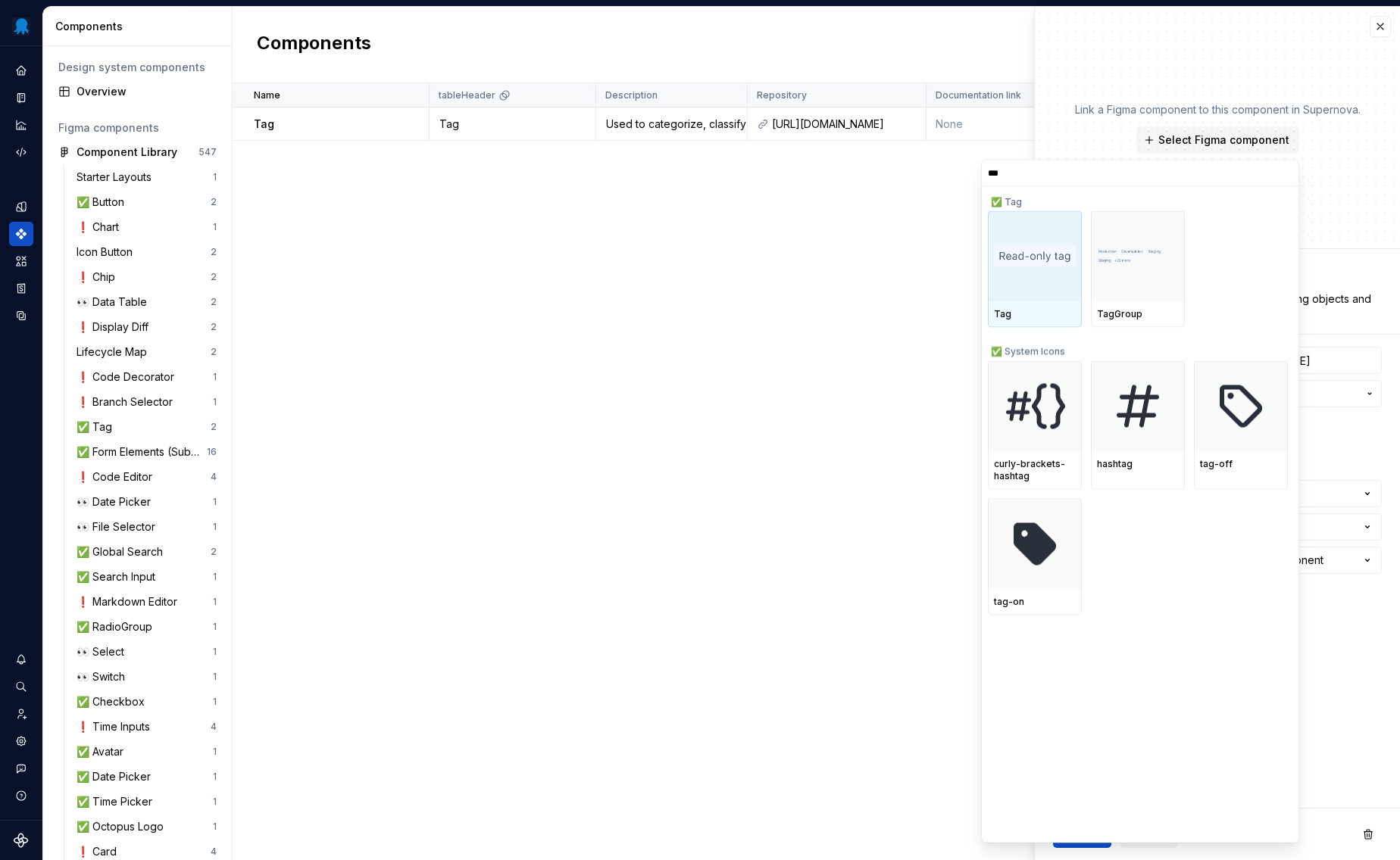
click at [1054, 240] on div at bounding box center [1034, 256] width 94 height 91
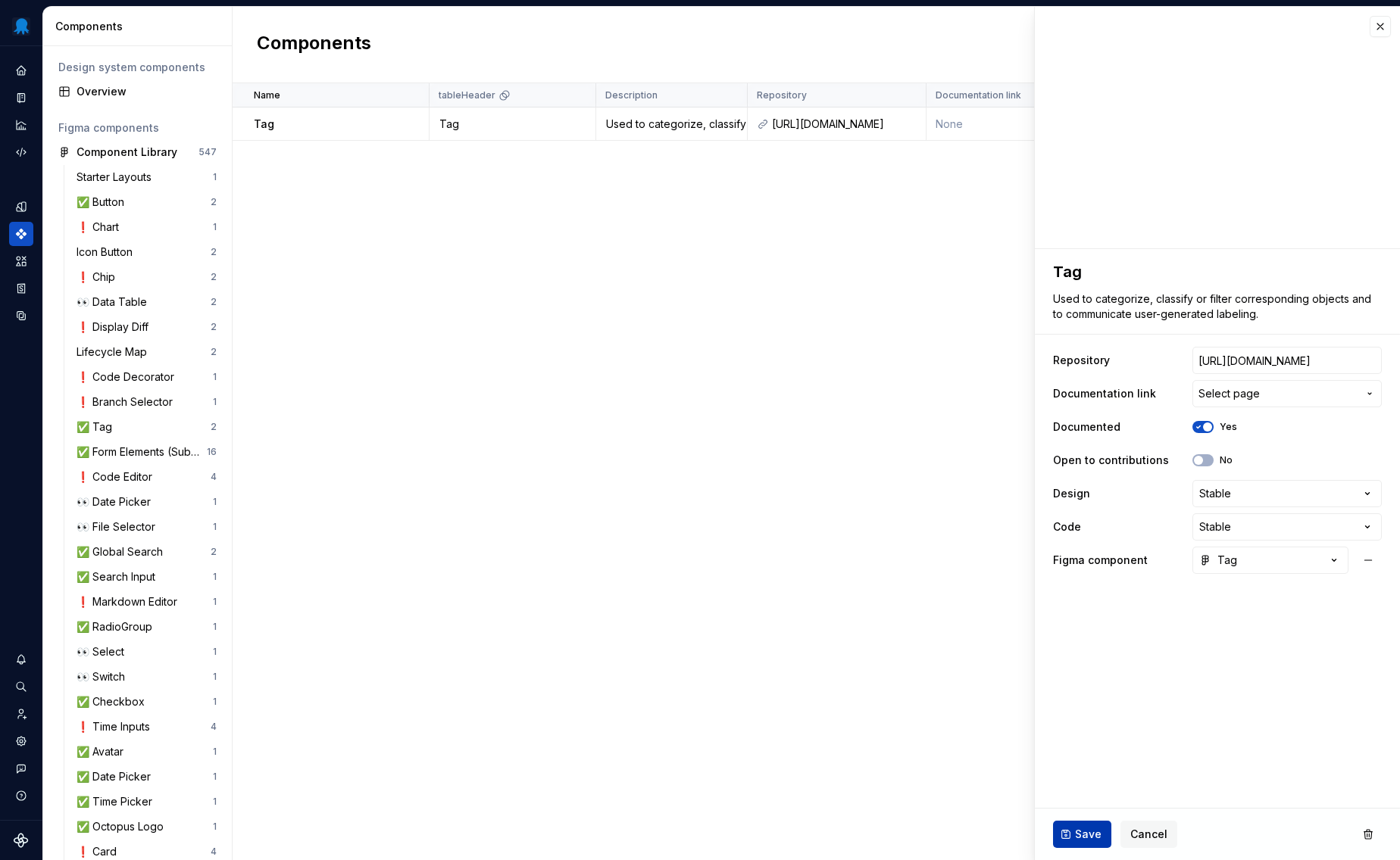
click at [1082, 843] on button "Save" at bounding box center [1082, 834] width 58 height 28
click at [1242, 392] on span "Select page" at bounding box center [1229, 393] width 62 height 15
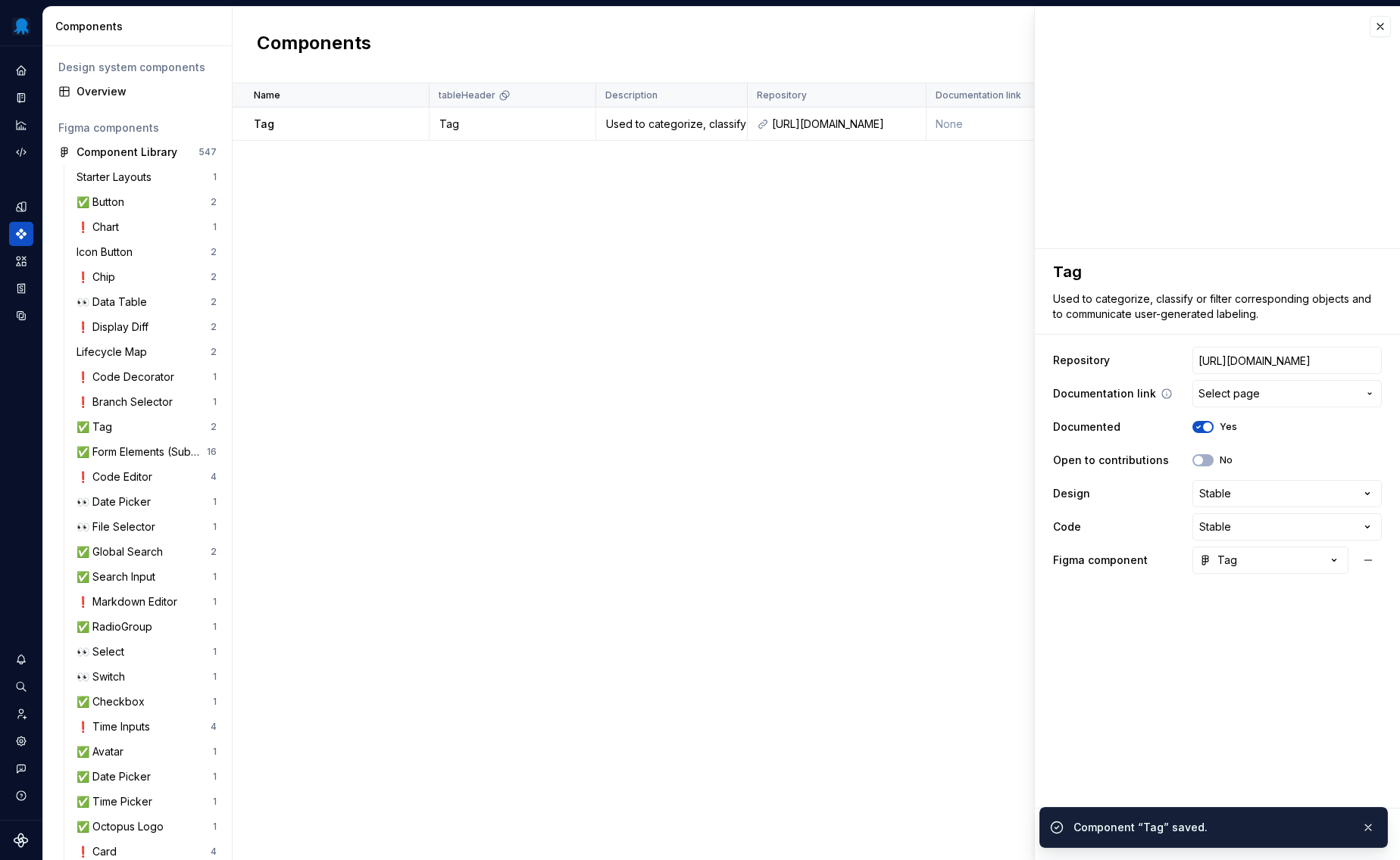
click at [1246, 395] on span "Select page" at bounding box center [1229, 393] width 62 height 15
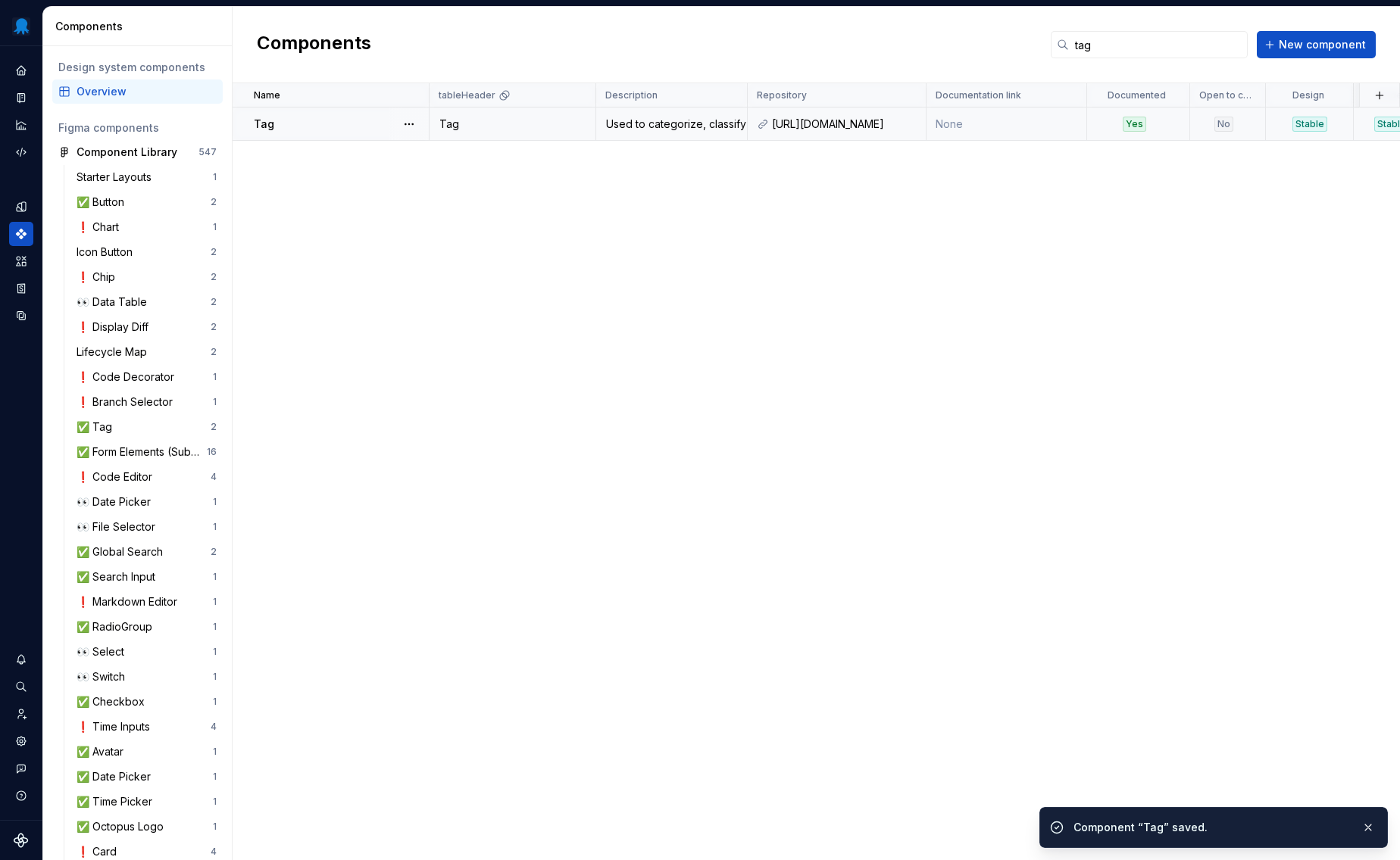
click at [1003, 124] on td "None" at bounding box center [1007, 124] width 160 height 33
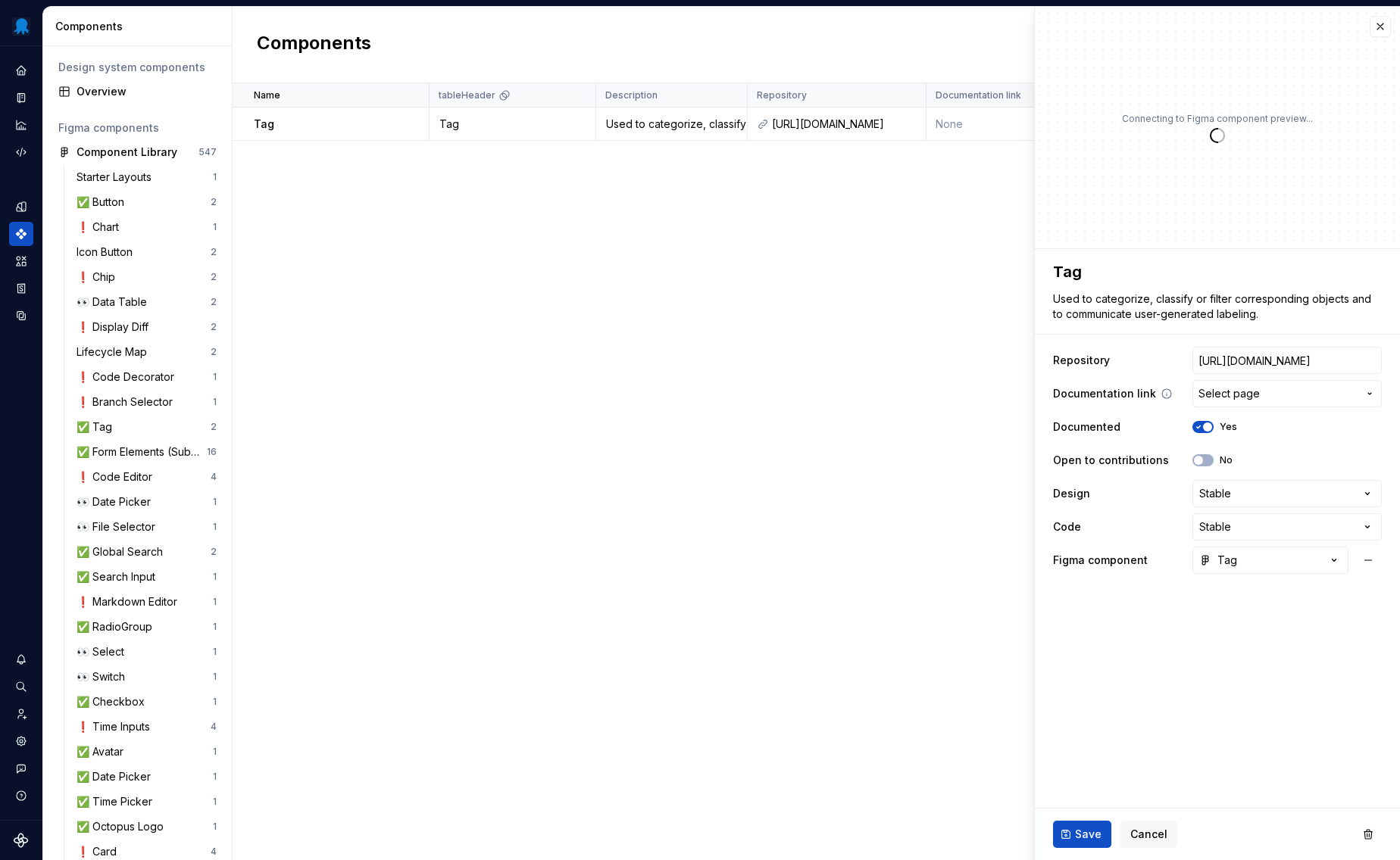
type textarea "*"
click at [1239, 391] on span "Select page" at bounding box center [1229, 393] width 62 height 15
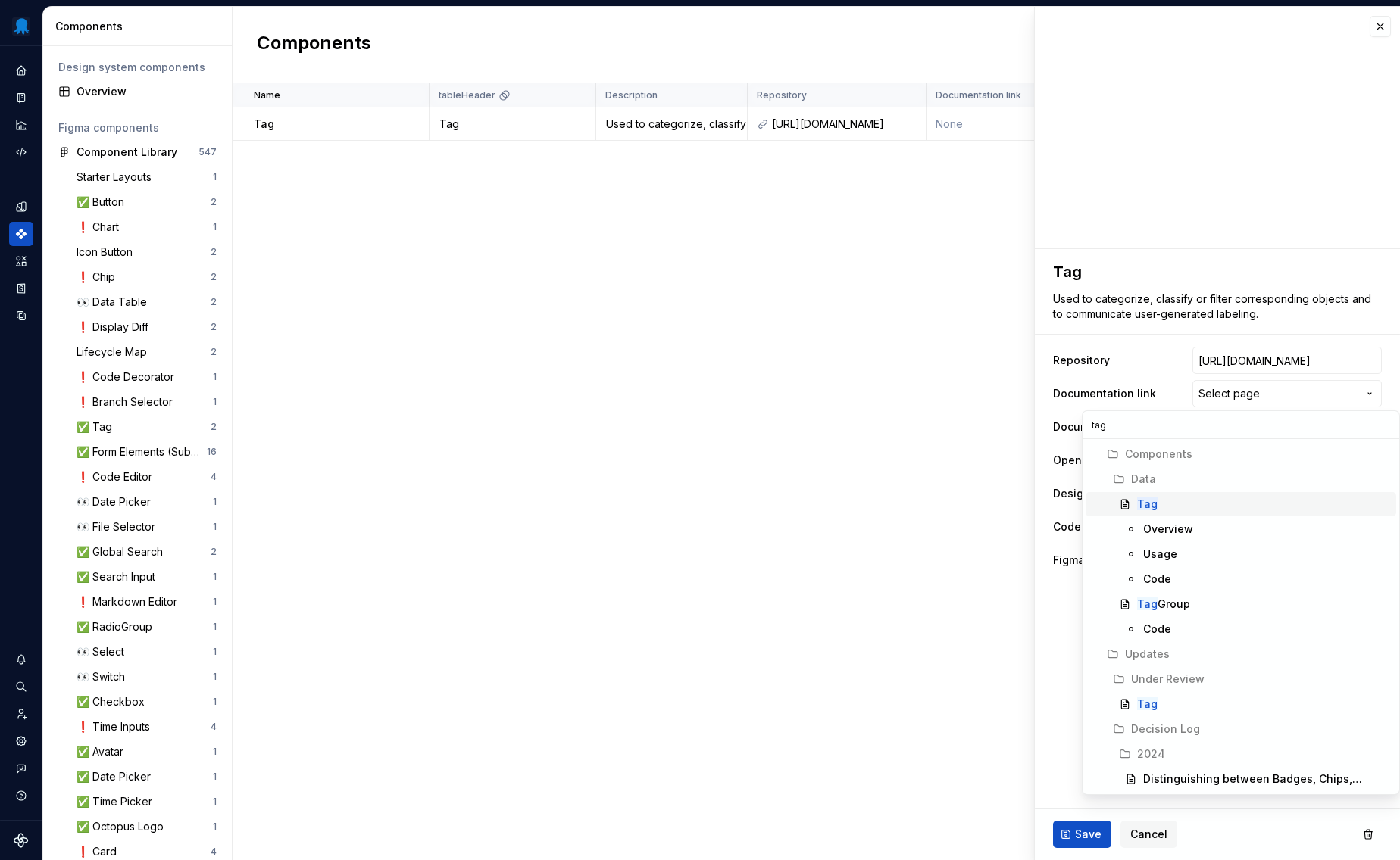
type input "tag"
click at [1189, 509] on div "Tag" at bounding box center [1263, 504] width 253 height 15
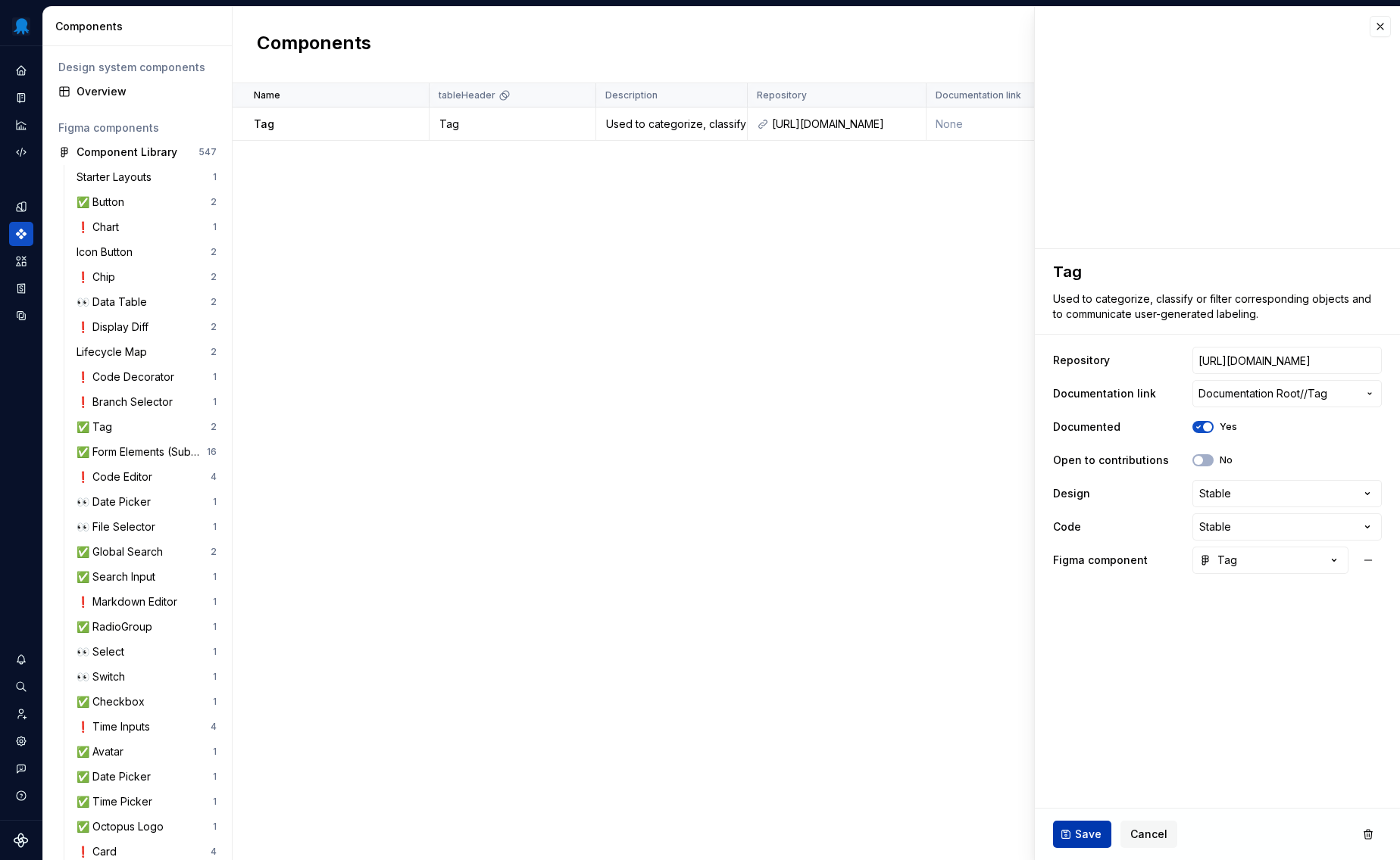
click at [1078, 847] on button "Save" at bounding box center [1082, 834] width 58 height 28
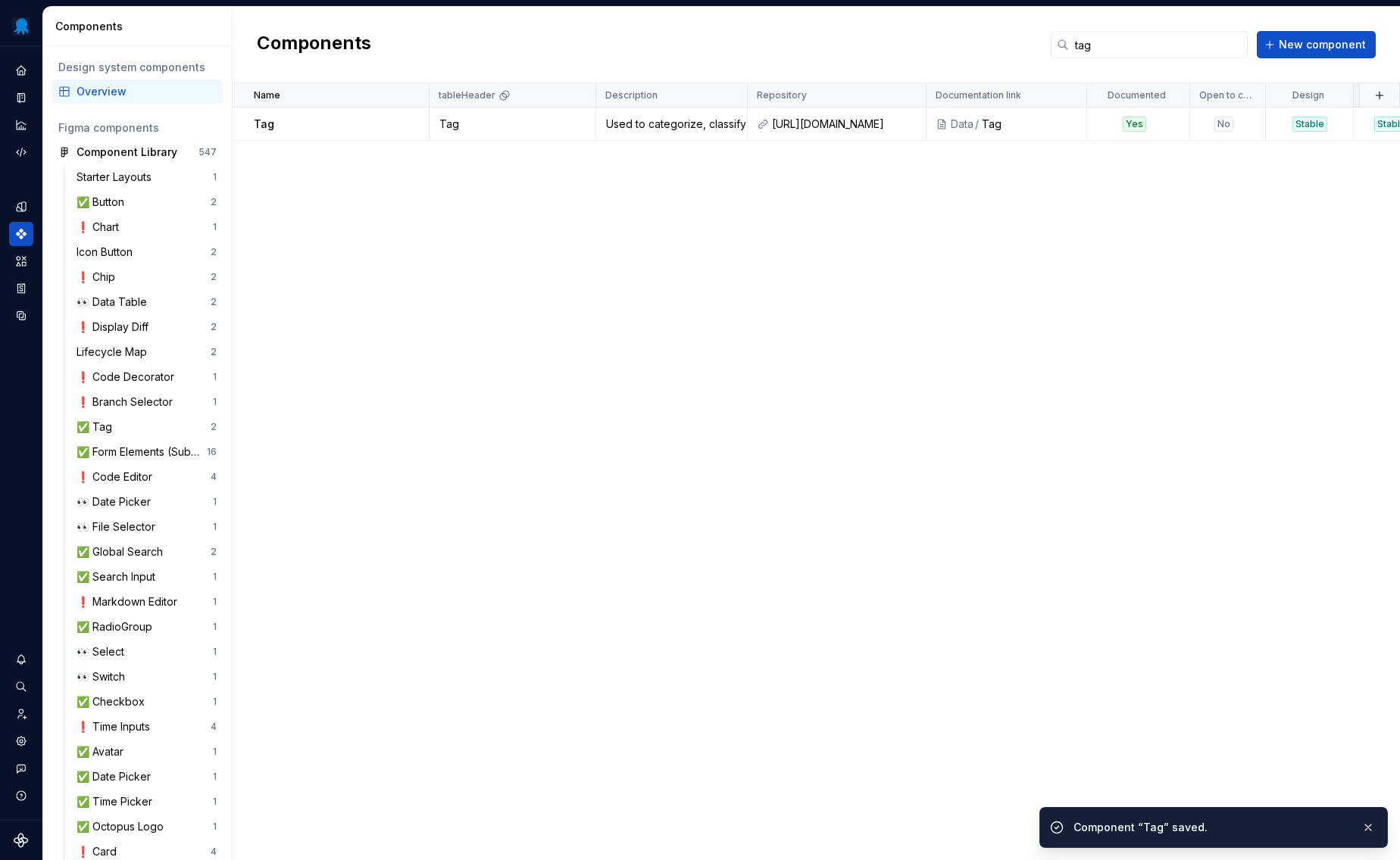
click at [794, 496] on div "Name tableHeader Description Repository Documentation link Documented Open to c…" at bounding box center [816, 471] width 1168 height 777
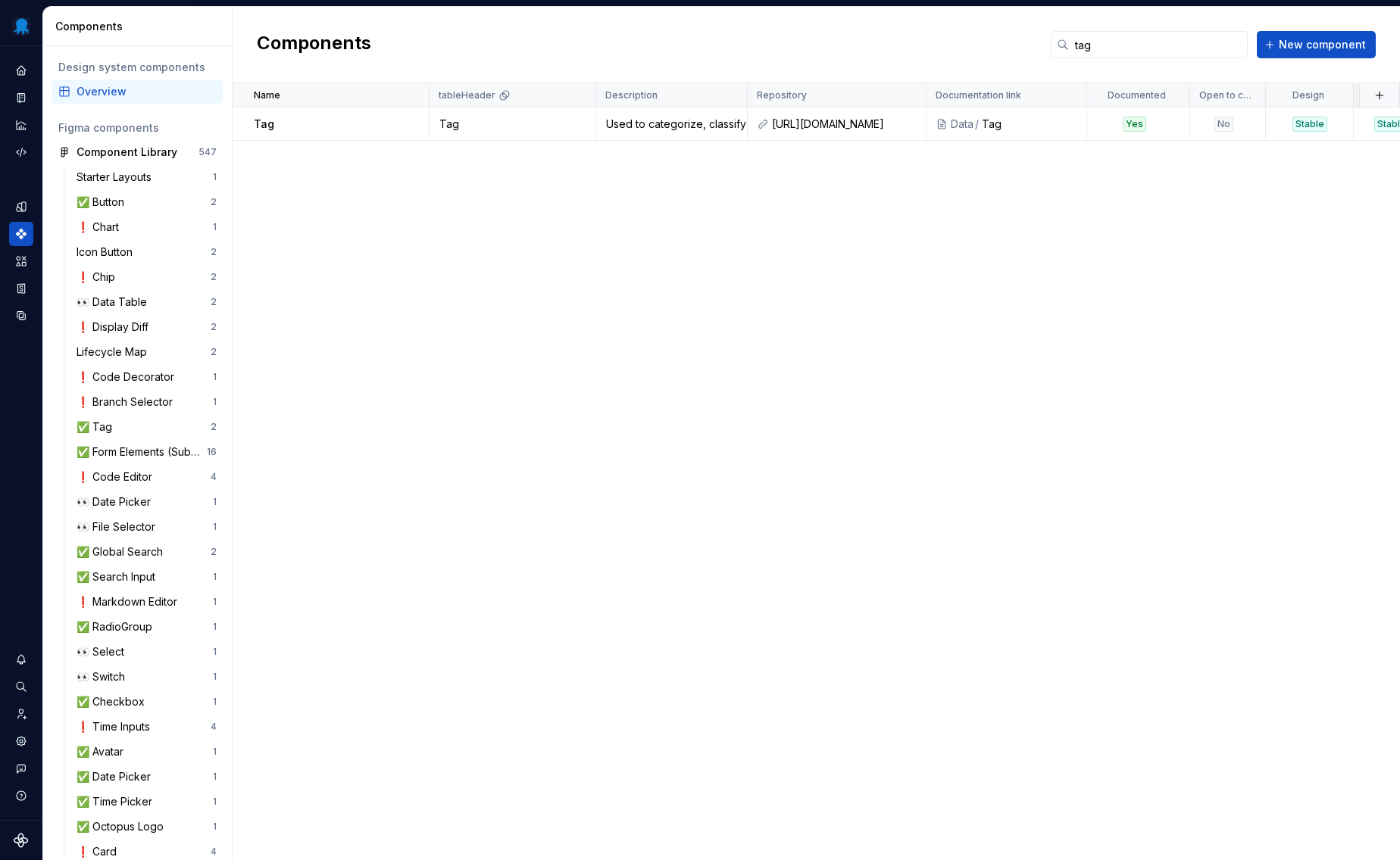
click at [954, 471] on div "Name tableHeader Description Repository Documentation link Documented Open to c…" at bounding box center [816, 471] width 1168 height 777
drag, startPoint x: 1319, startPoint y: 46, endPoint x: 1287, endPoint y: 50, distance: 32.2
click at [1319, 46] on span "New component" at bounding box center [1323, 44] width 87 height 15
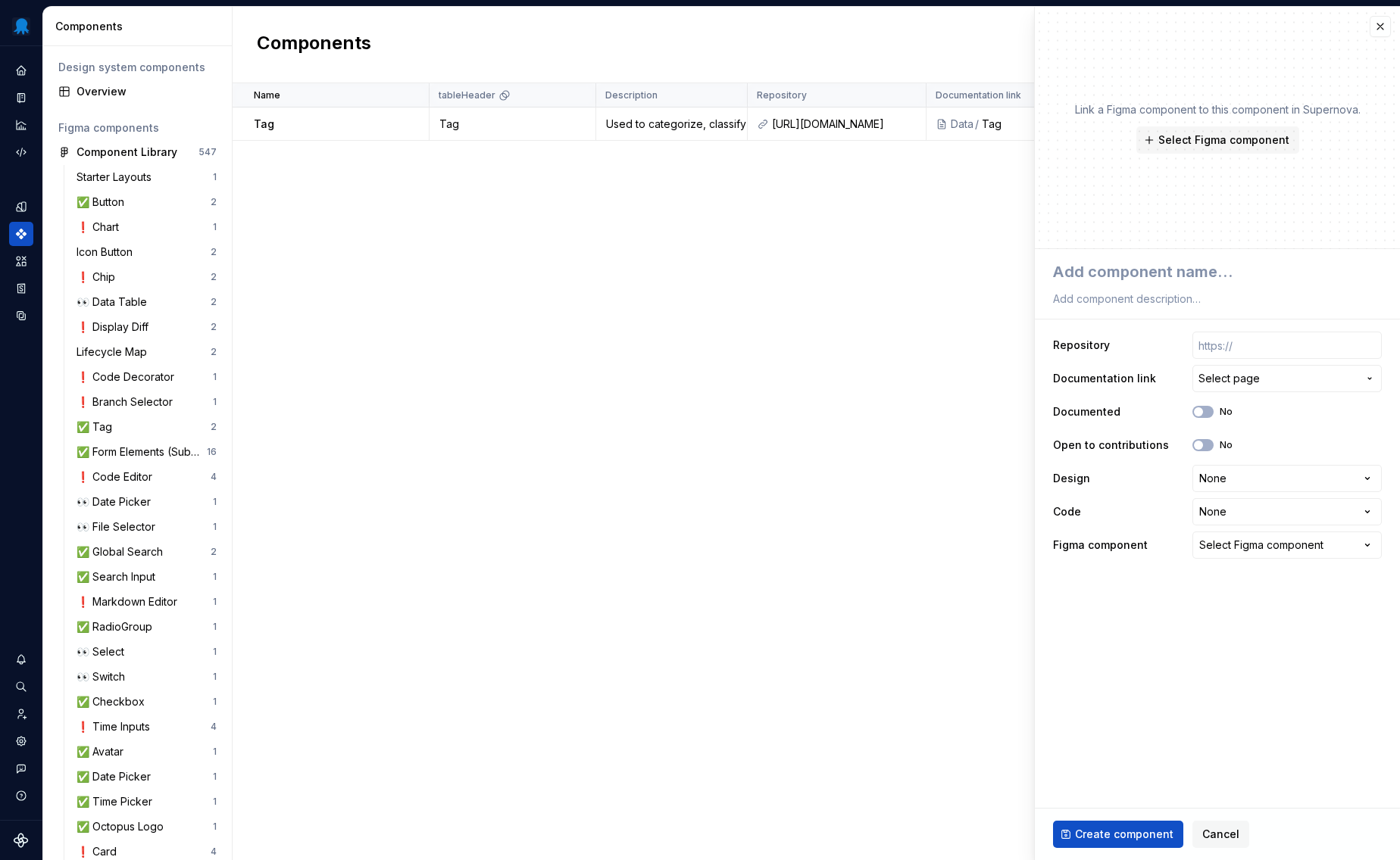
type textarea "*"
type textarea "T"
type textarea "*"
type textarea "Ta"
type textarea "*"
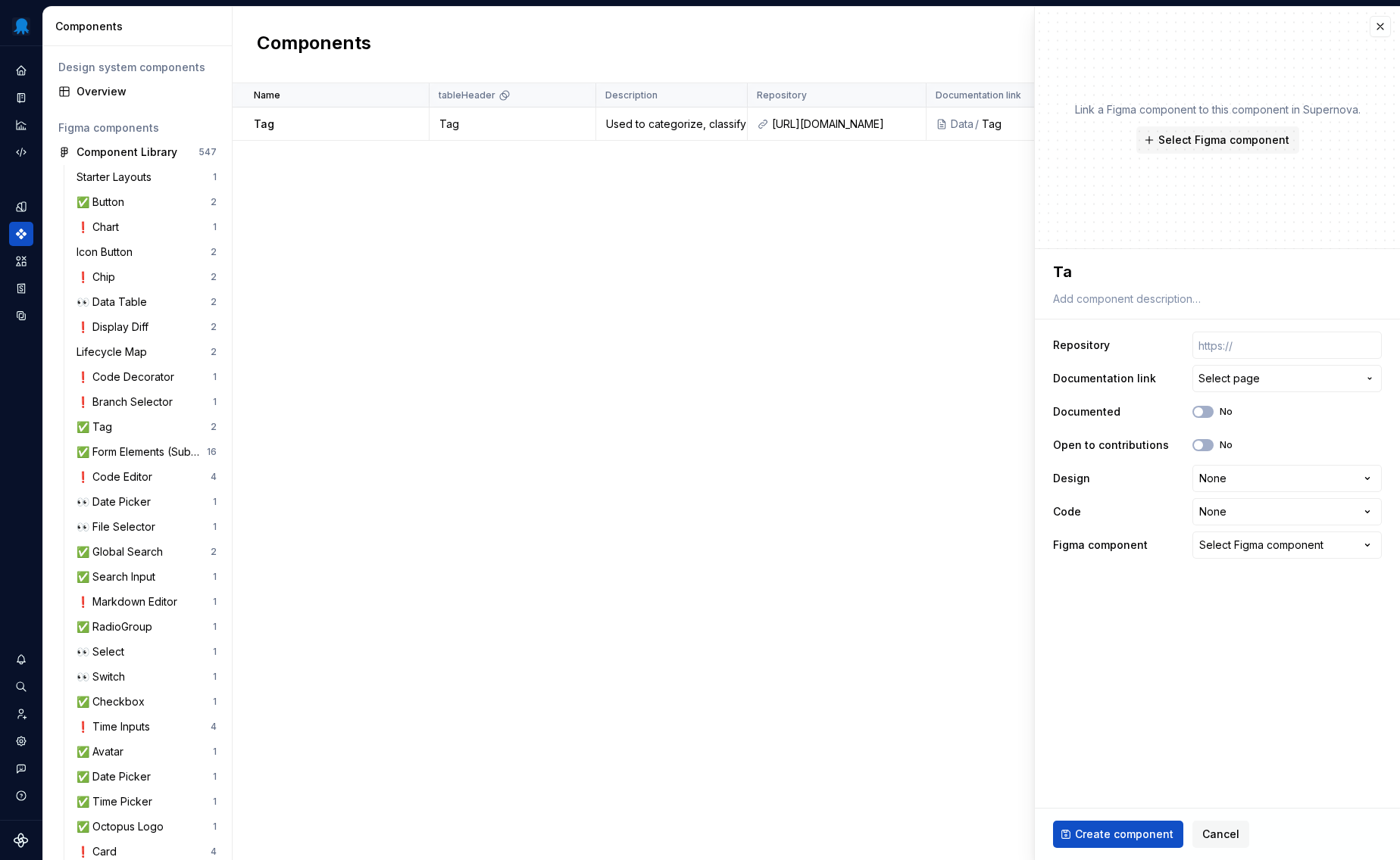
type textarea "Tag"
type textarea "*"
type textarea "TagG"
type textarea "*"
type textarea "TagGr"
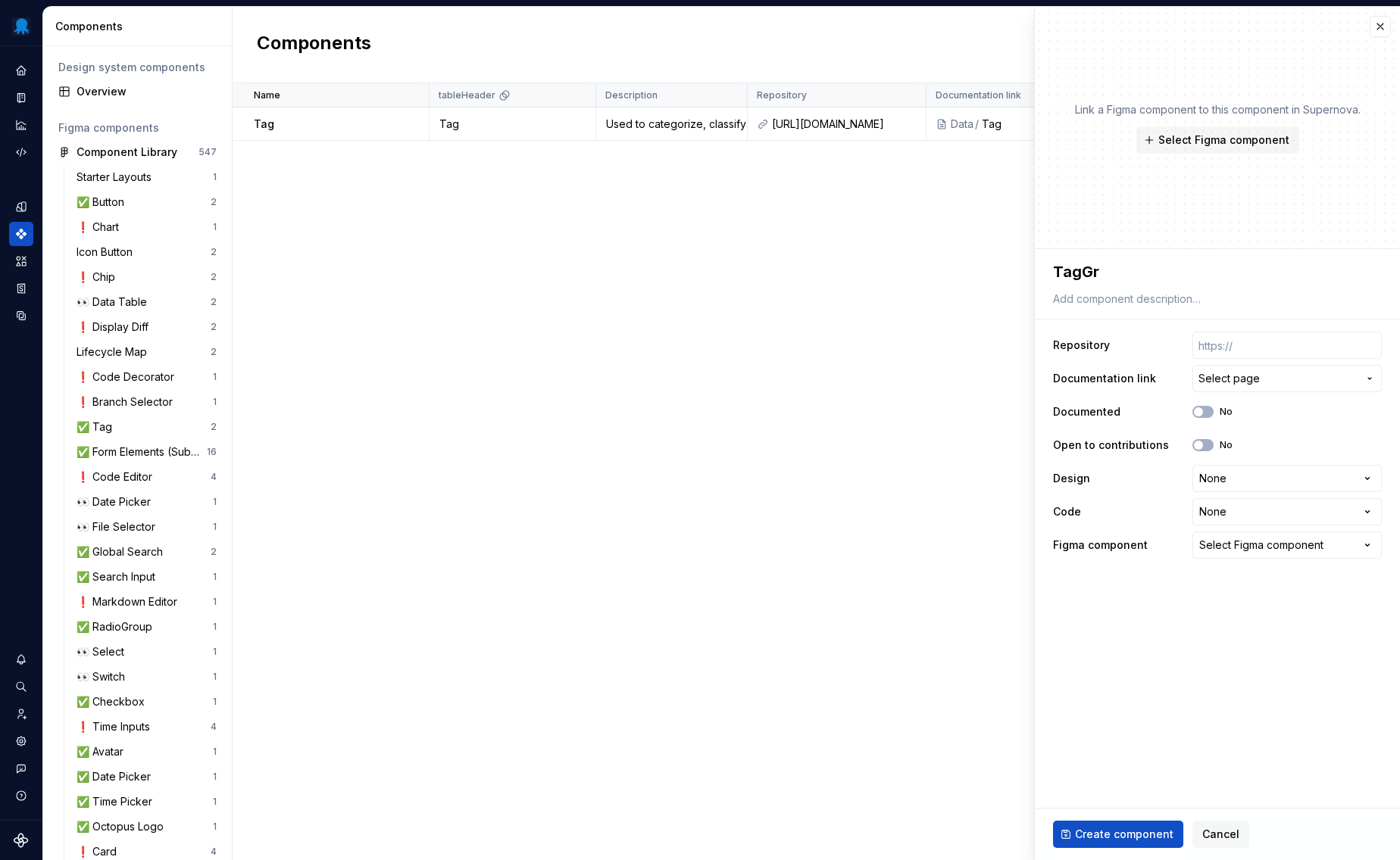
type textarea "*"
type textarea "TagGro"
type textarea "*"
type textarea "TagGrou"
type textarea "*"
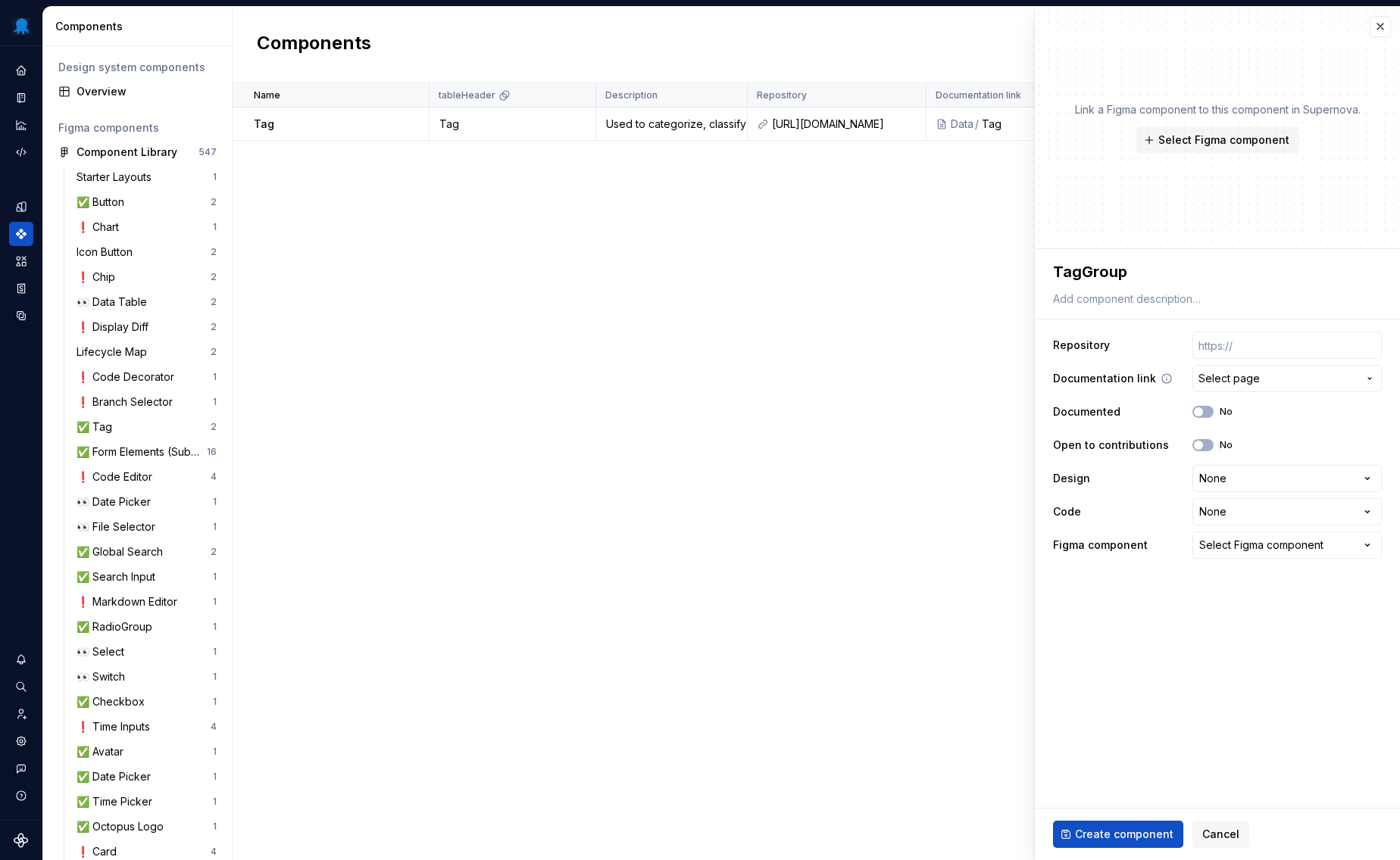
type textarea "TagGroup"
click at [1236, 377] on span "Select page" at bounding box center [1229, 378] width 62 height 15
type input "tag gr"
type textarea "*"
click at [1203, 411] on span "button" at bounding box center [1199, 412] width 9 height 9
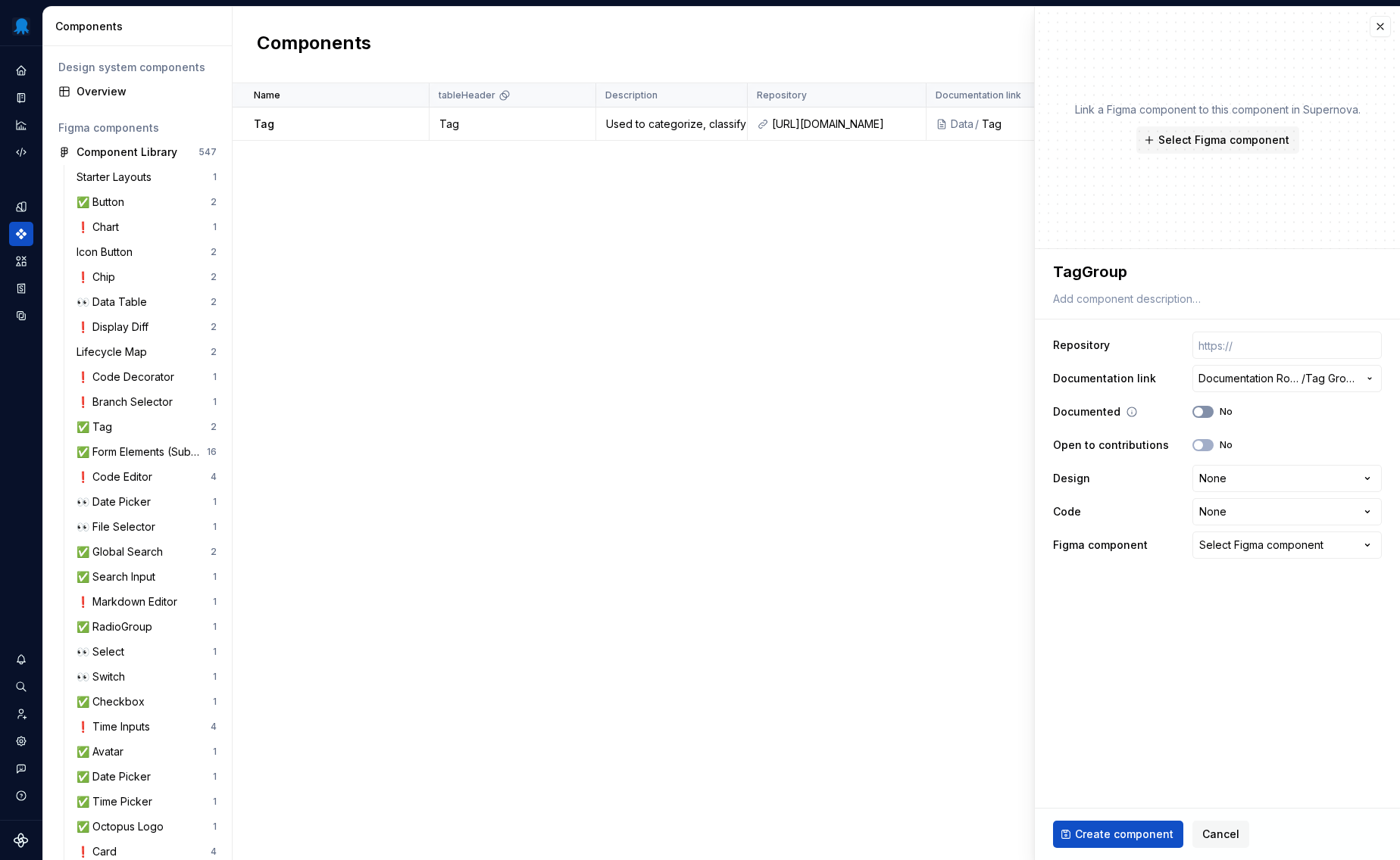
type textarea "*"
click at [1218, 474] on html "Octopus Design System Design system data Components Design system components Ov…" at bounding box center [700, 430] width 1400 height 860
select select "**********"
type textarea "*"
click at [1229, 514] on html "Octopus Design System Design system data Components Design system components Ov…" at bounding box center [700, 430] width 1400 height 860
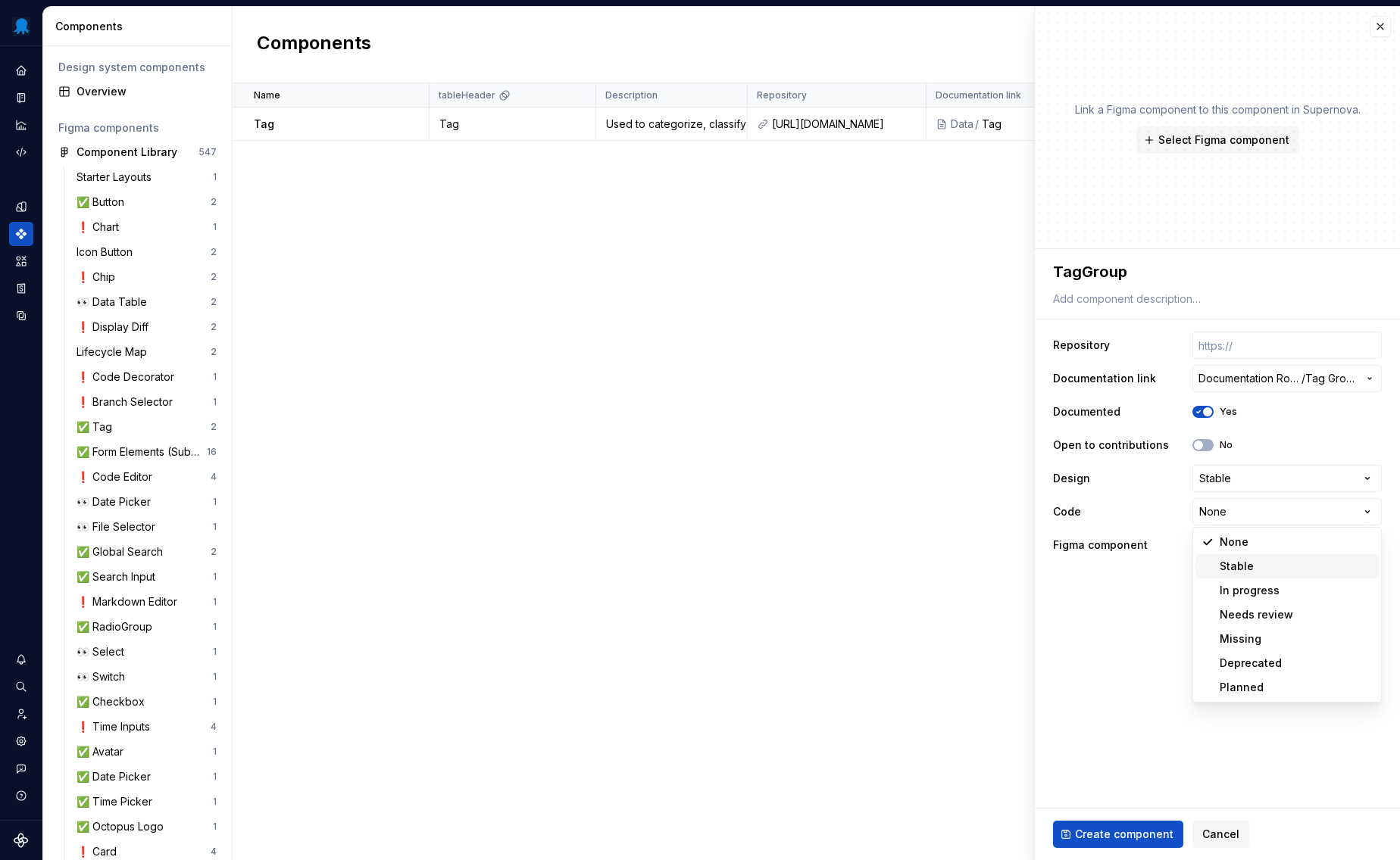
select select "**********"
type textarea "*"
click at [1238, 545] on div "Select Figma component" at bounding box center [1261, 545] width 124 height 15
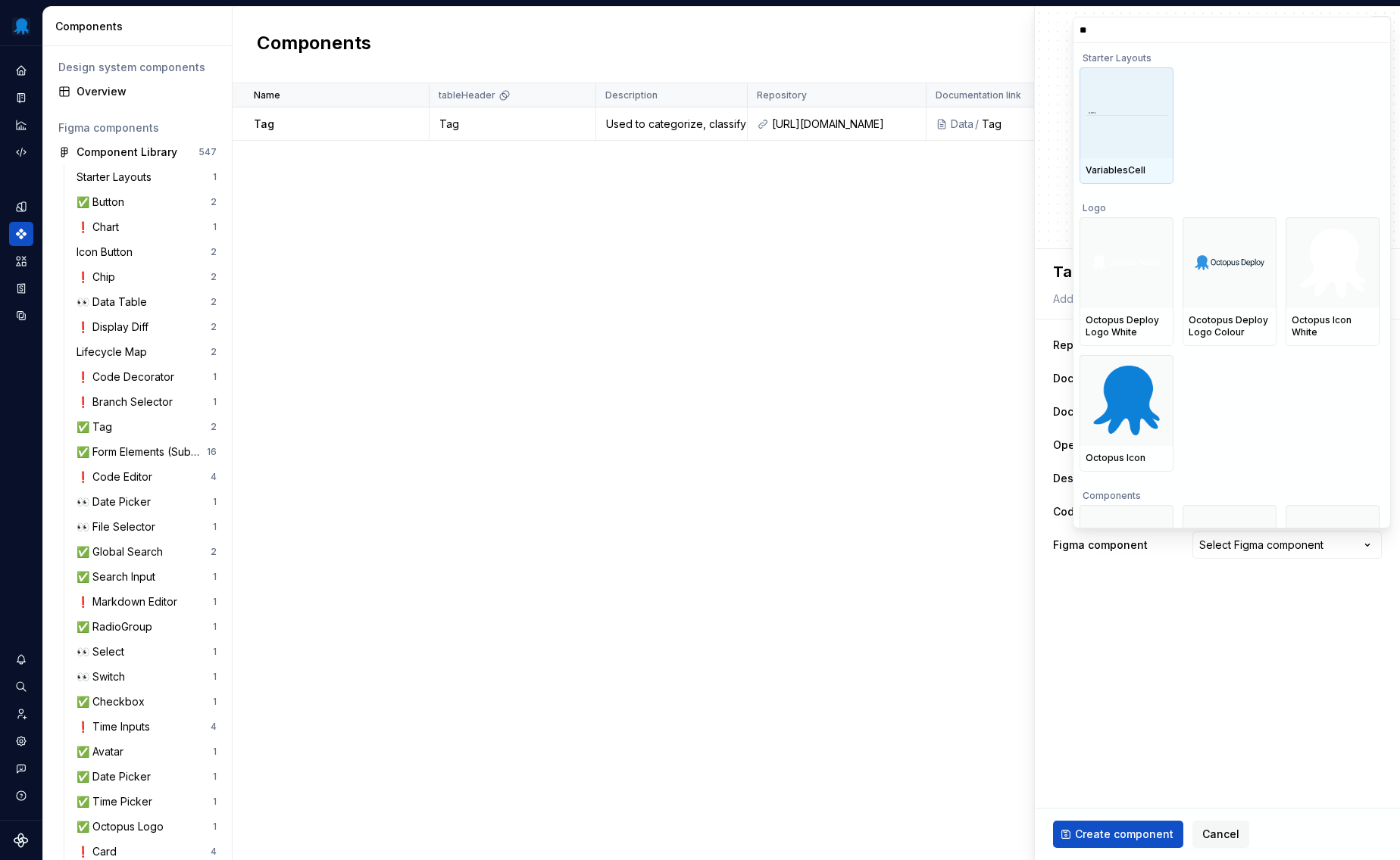
type input "***"
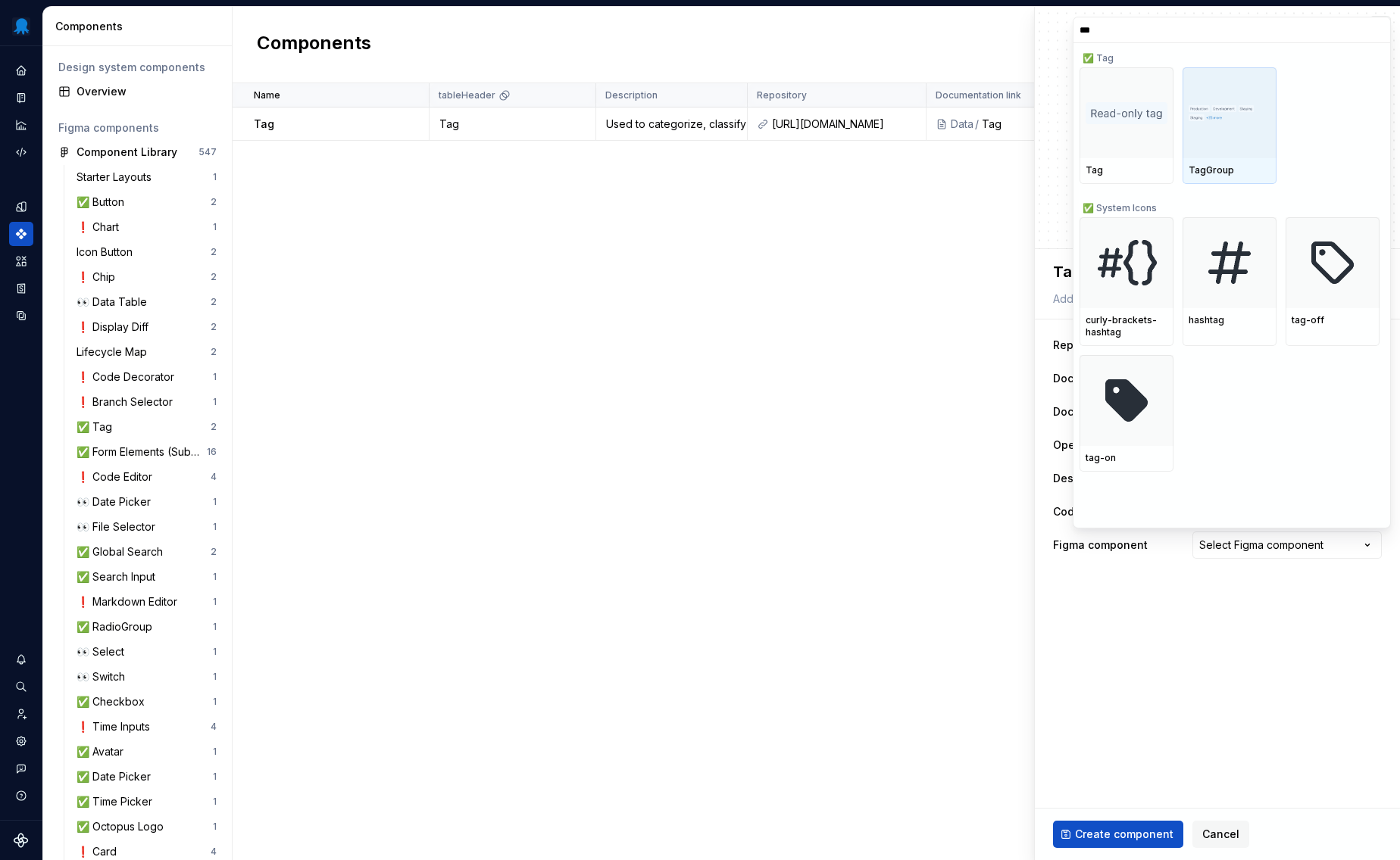
click at [1218, 145] on div at bounding box center [1229, 112] width 94 height 91
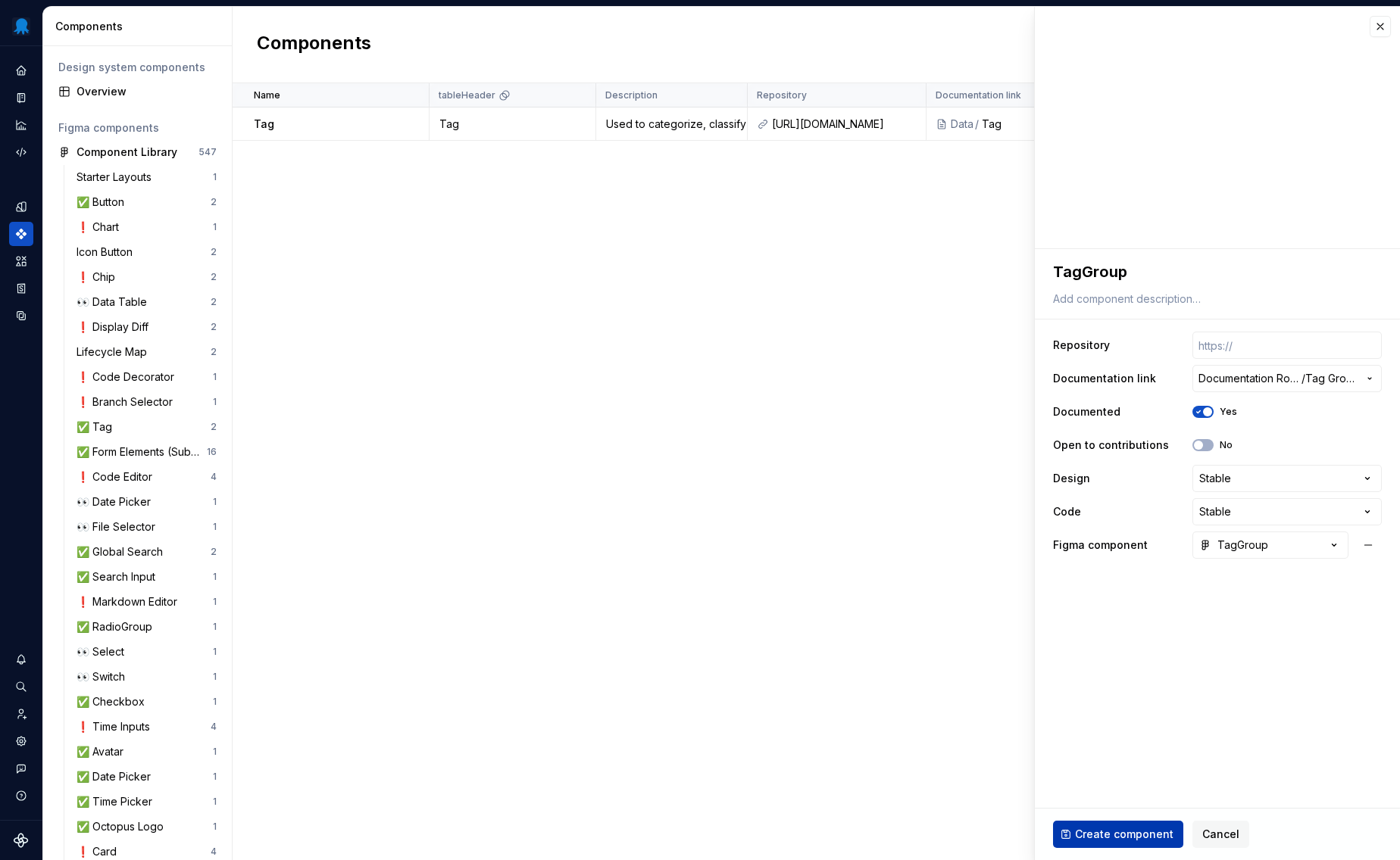
click at [1124, 827] on button "Create component" at bounding box center [1118, 834] width 130 height 28
type textarea "*"
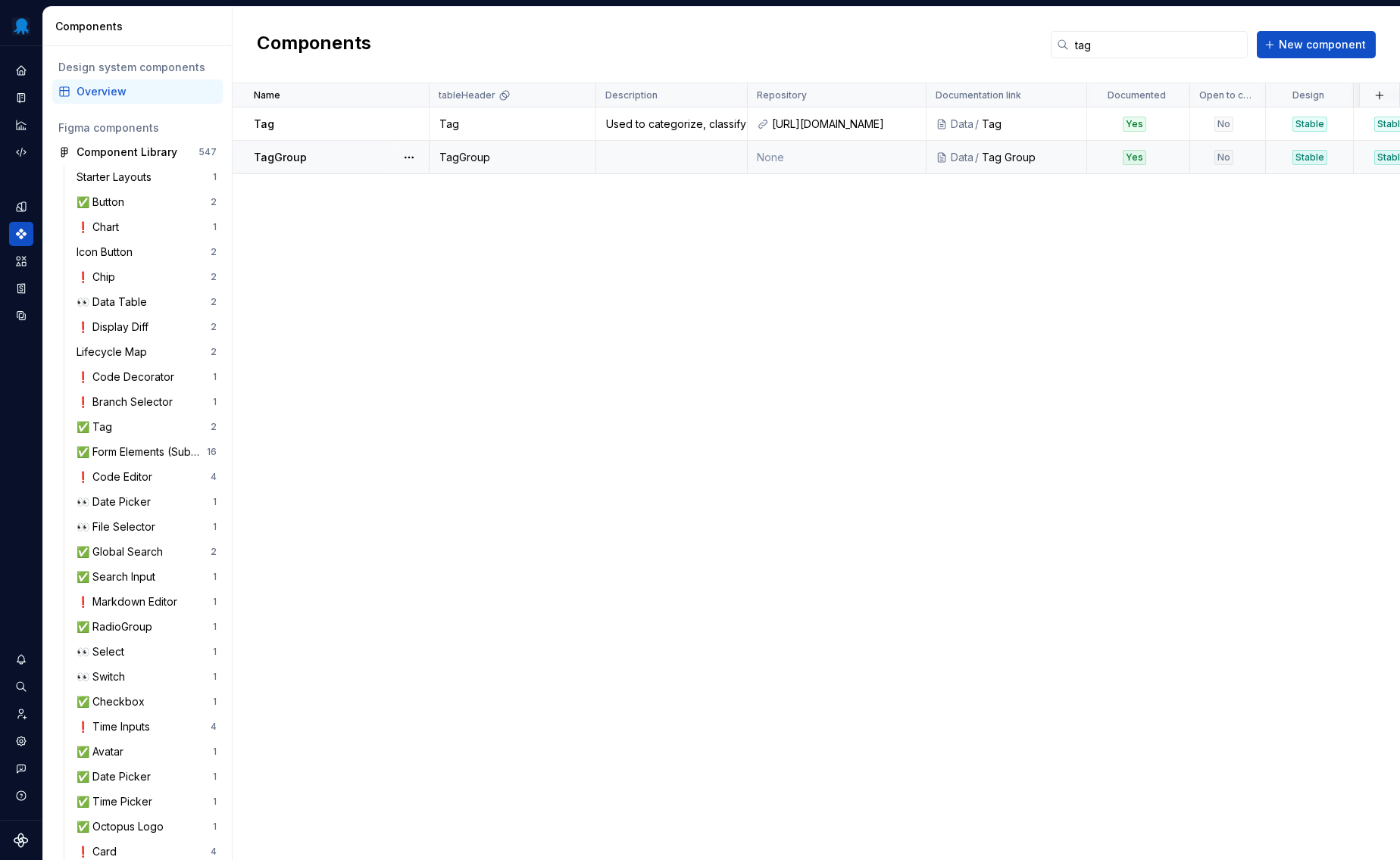
click at [790, 162] on td "None" at bounding box center [837, 157] width 179 height 33
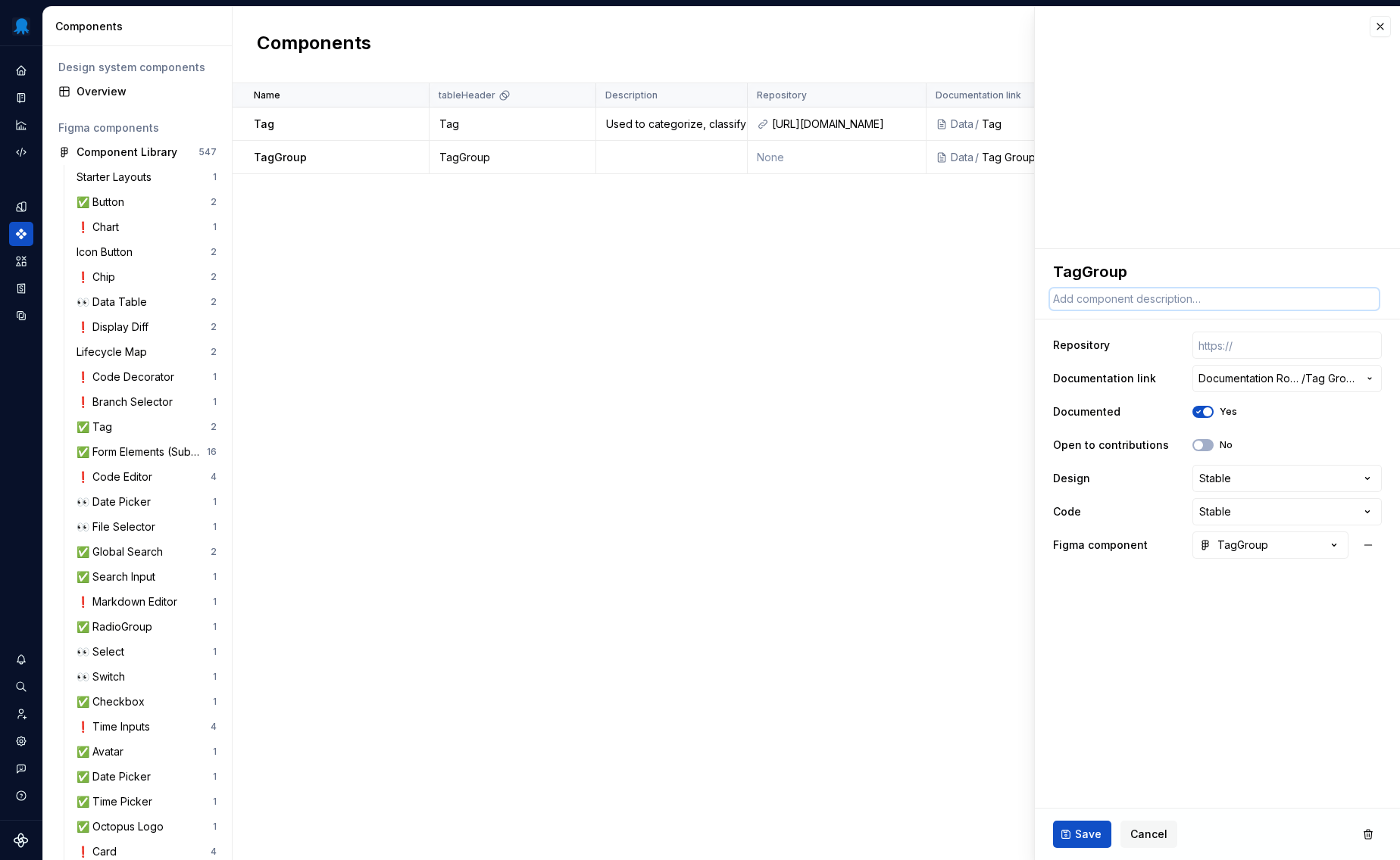
click at [1172, 298] on textarea at bounding box center [1214, 299] width 329 height 21
paste textarea "Used when presenting multiple tags, especially in a scenario where space is lim…"
type textarea "*"
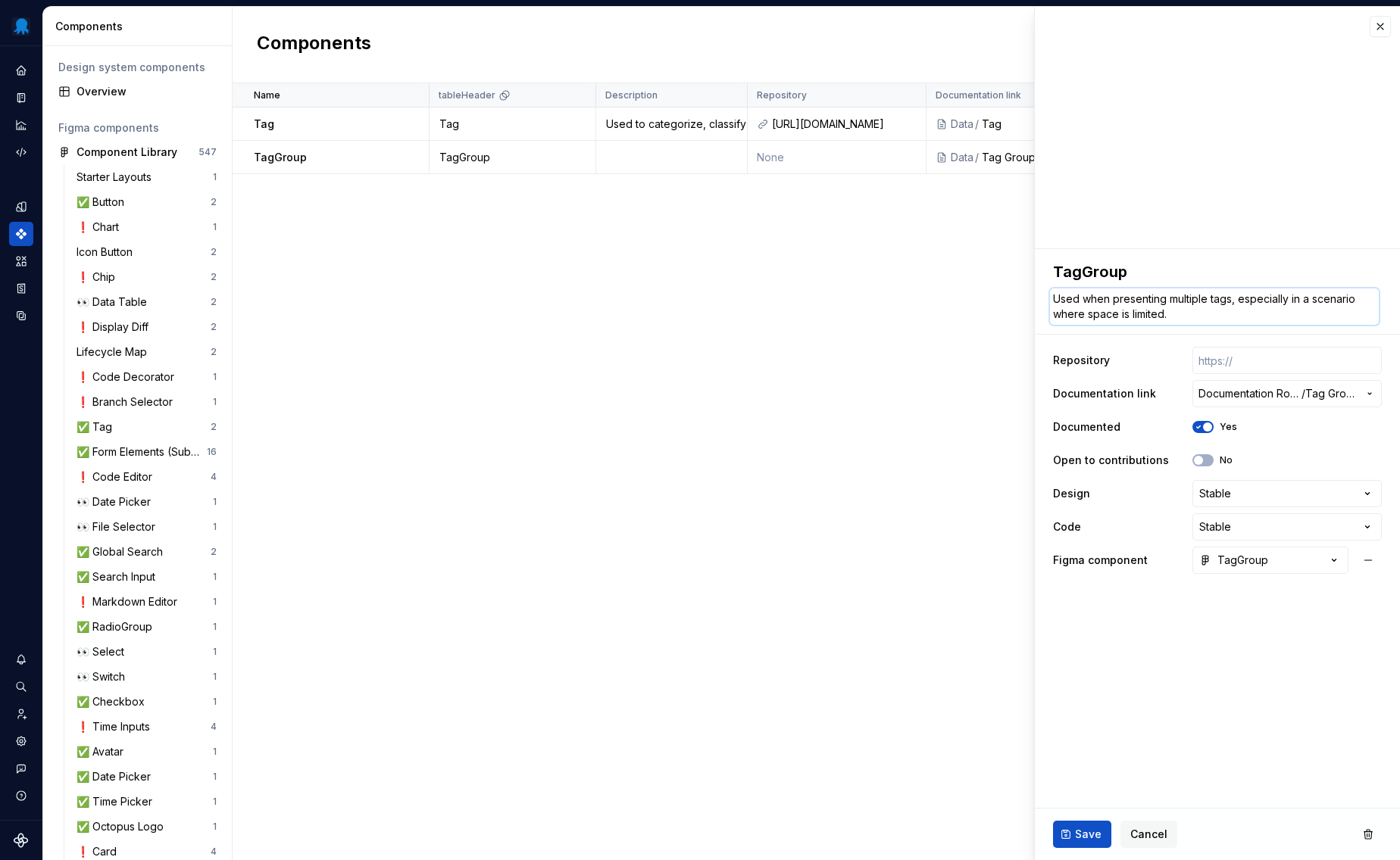
type textarea "Used when presenting multiple tags, especially in a scenario where space is lim…"
click at [824, 372] on div "Name tableHeader Description Repository Documentation link Documented Open to c…" at bounding box center [816, 471] width 1168 height 777
click at [1103, 836] on button "Save" at bounding box center [1082, 834] width 58 height 28
click at [696, 490] on div "Name tableHeader Description Repository Documentation link Documented Open to c…" at bounding box center [816, 471] width 1168 height 777
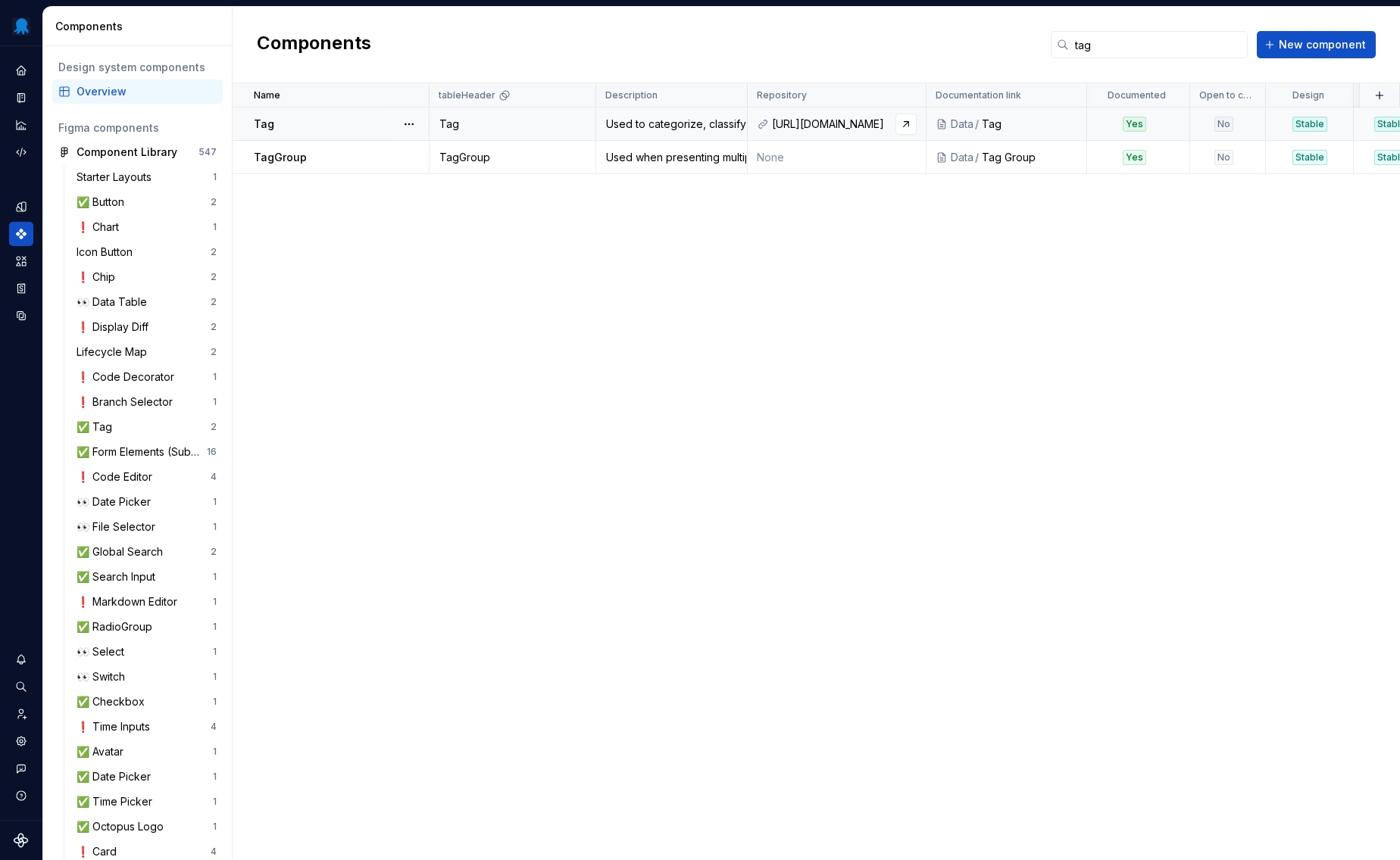
click at [860, 124] on div "[URL][DOMAIN_NAME]" at bounding box center [844, 124] width 145 height 15
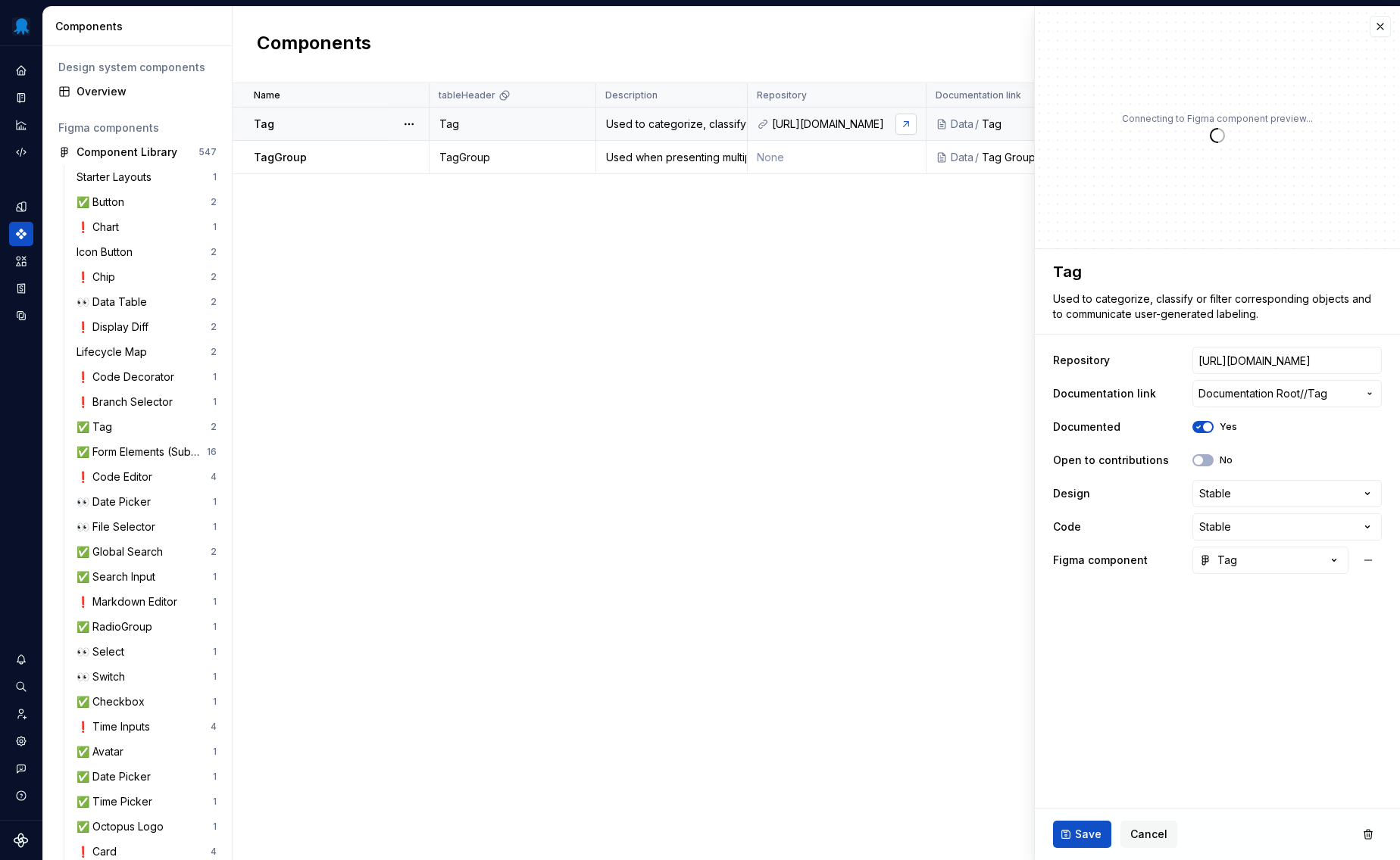
click at [901, 122] on link at bounding box center [905, 124] width 21 height 21
click at [795, 147] on td "None" at bounding box center [837, 157] width 179 height 33
click at [1233, 358] on input "text" at bounding box center [1287, 360] width 190 height 28
paste input "[URL][DOMAIN_NAME]"
type textarea "*"
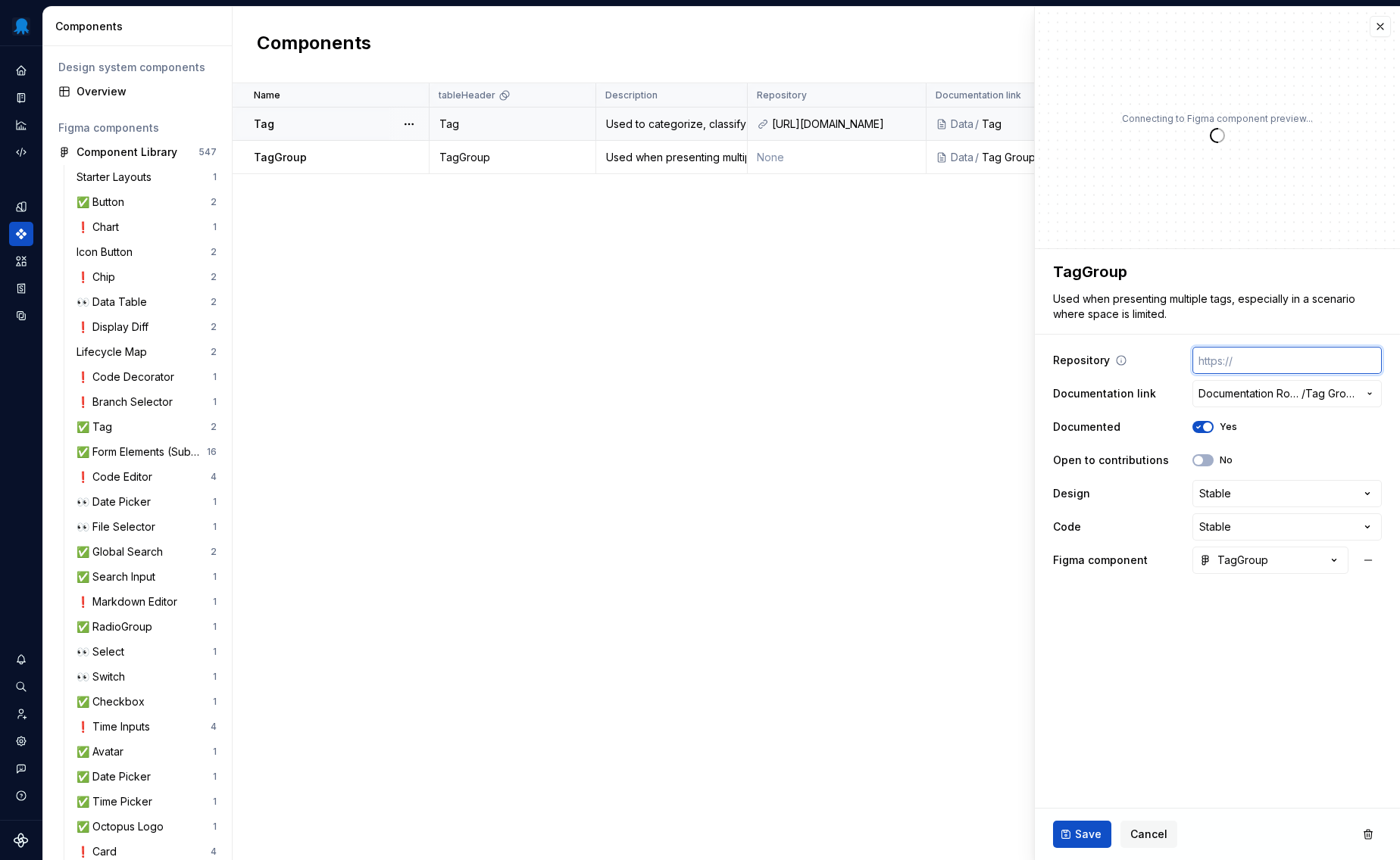
type input "[URL][DOMAIN_NAME]"
type textarea "*"
type input "[URL][DOMAIN_NAME]"
click at [1089, 825] on button "Save" at bounding box center [1082, 834] width 58 height 28
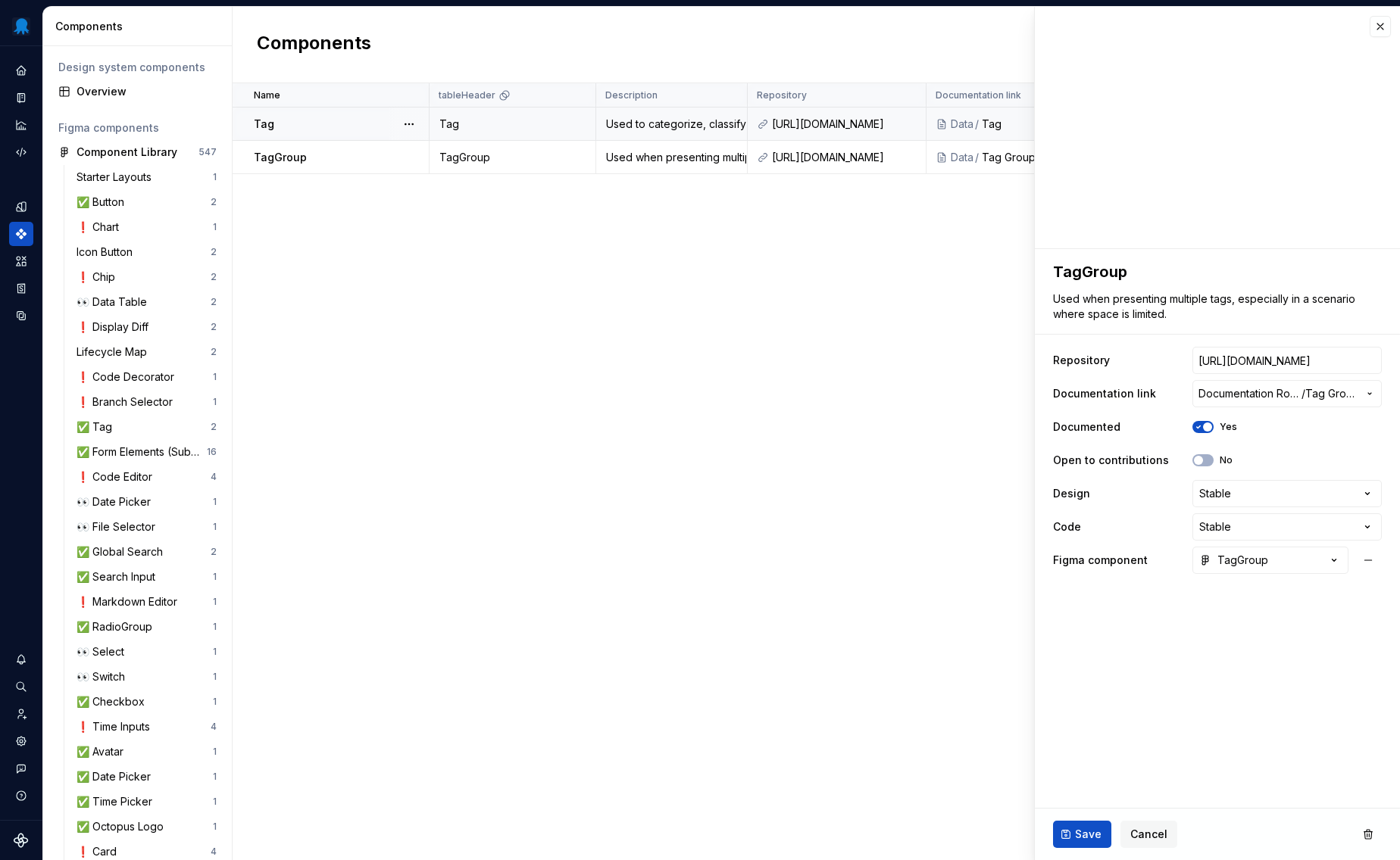
type textarea "*"
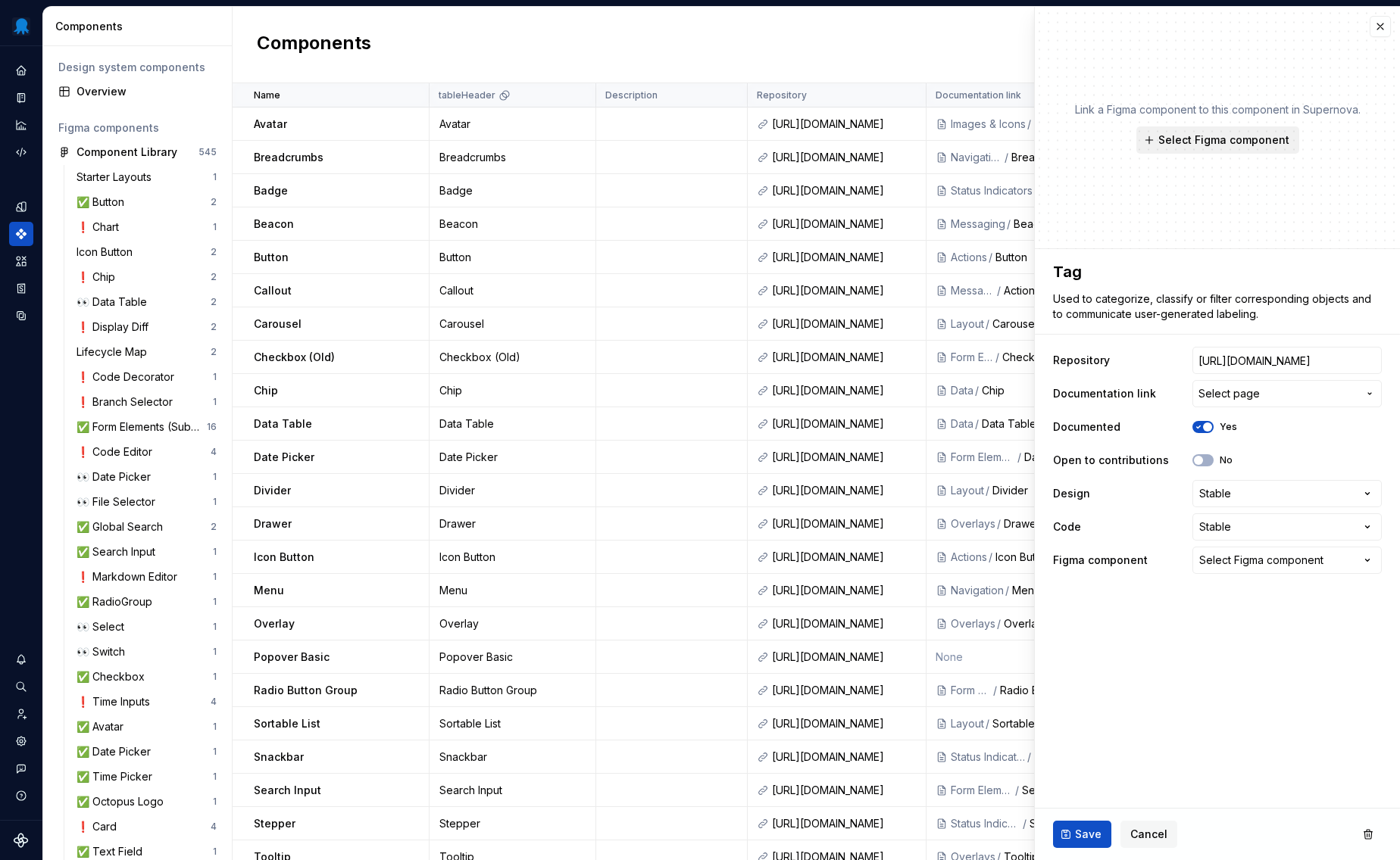
click at [1210, 142] on span "Select Figma component" at bounding box center [1224, 140] width 131 height 15
type textarea "*"
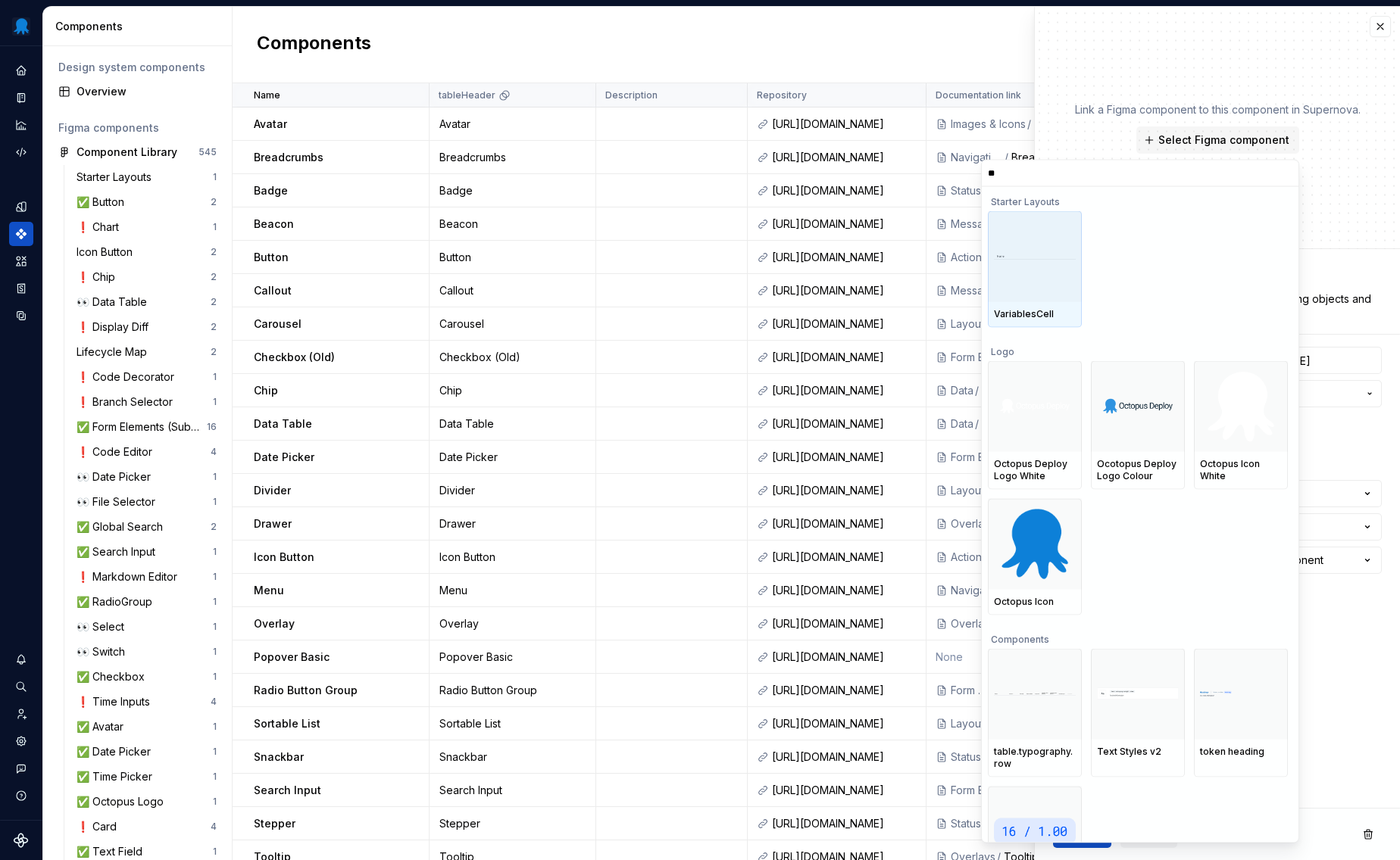
type input "***"
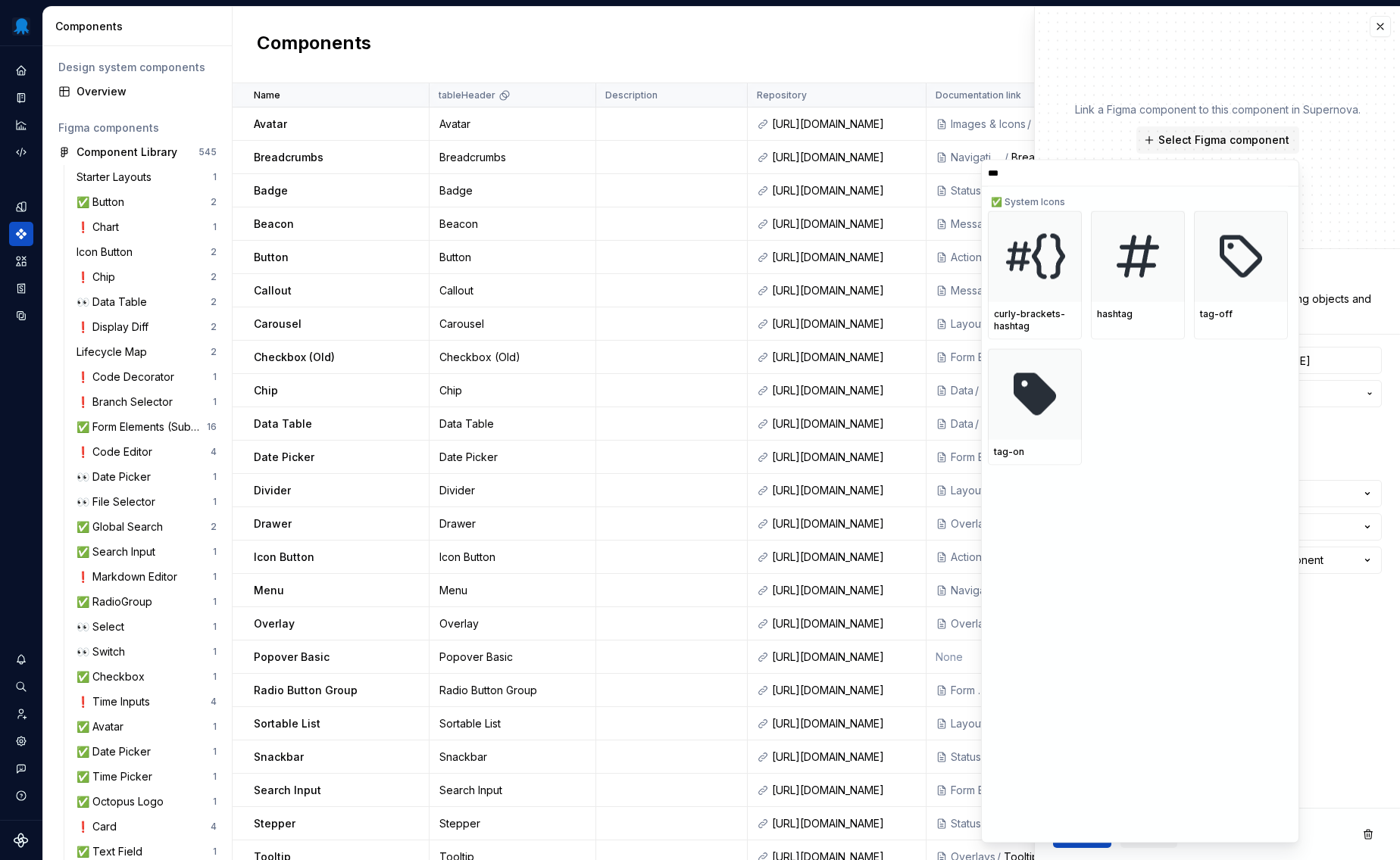
type textarea "*"
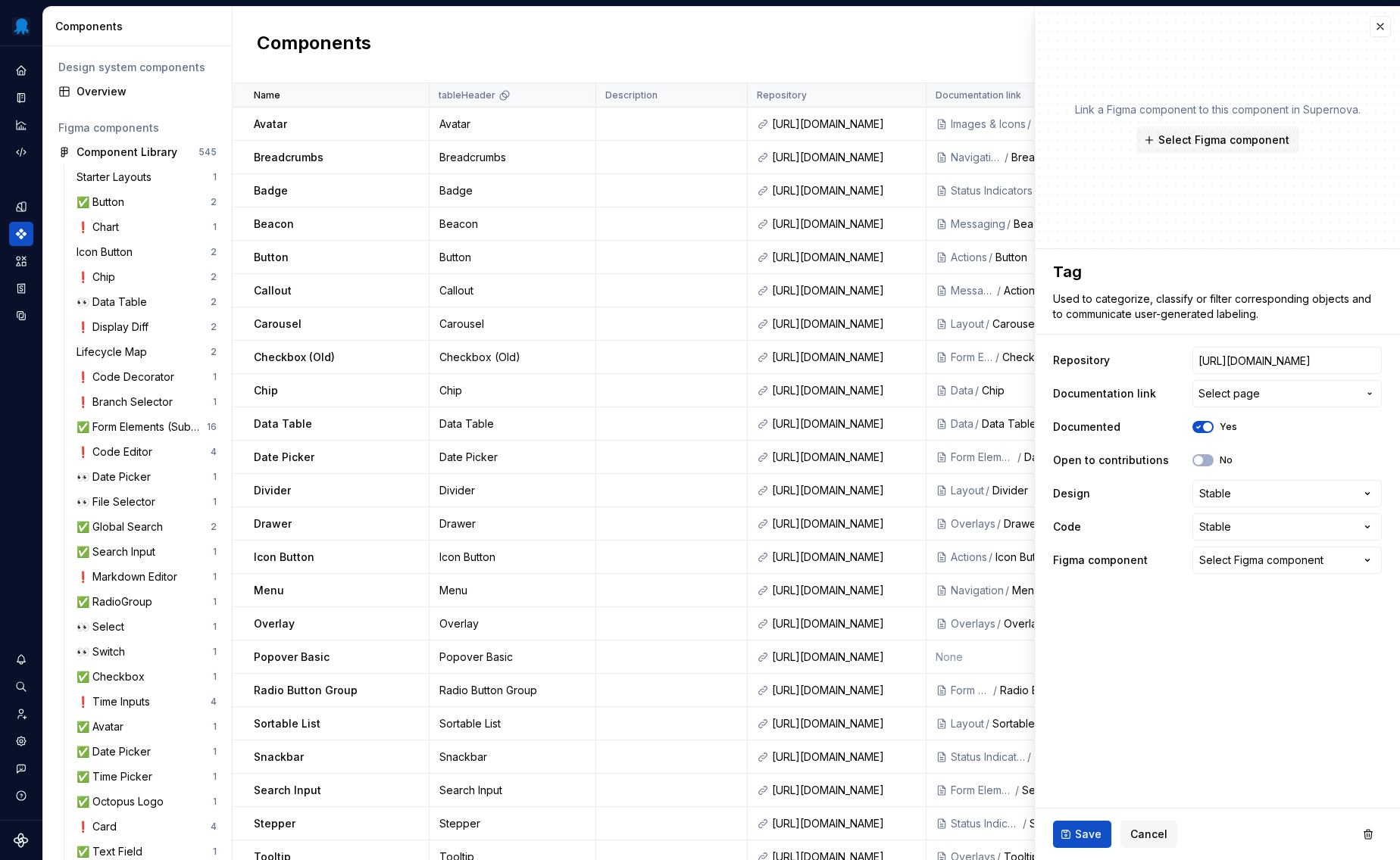
click at [959, 37] on div "Components New component" at bounding box center [816, 45] width 1168 height 77
